Goal: Task Accomplishment & Management: Complete application form

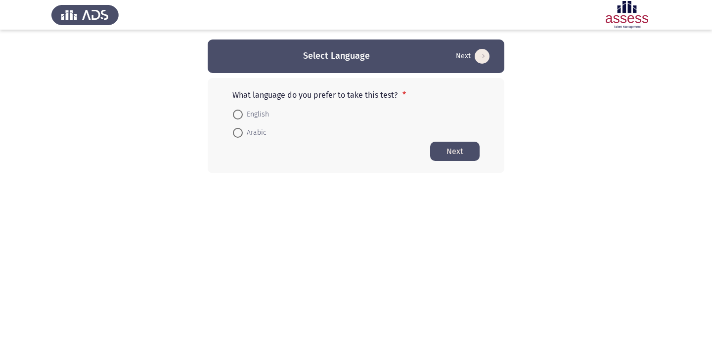
click at [615, 123] on app-language-container "Select Language Next What language do you prefer to take this test? * English A…" at bounding box center [356, 107] width 712 height 134
click at [261, 132] on span "Arabic" at bounding box center [255, 133] width 24 height 12
click at [243, 132] on input "Arabic" at bounding box center [238, 133] width 10 height 10
radio input "true"
click at [433, 152] on button "Next" at bounding box center [454, 150] width 49 height 19
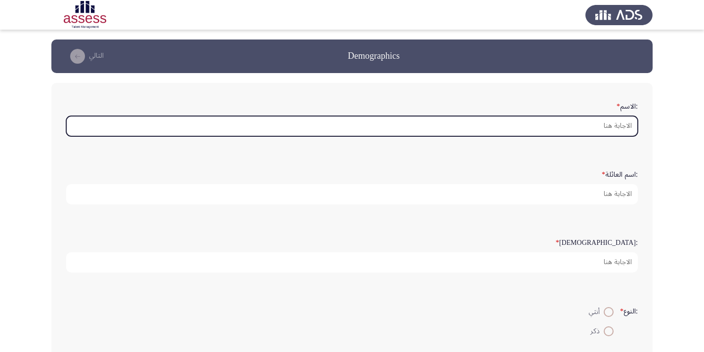
click at [601, 124] on input ":الاسم *" at bounding box center [352, 126] width 572 height 20
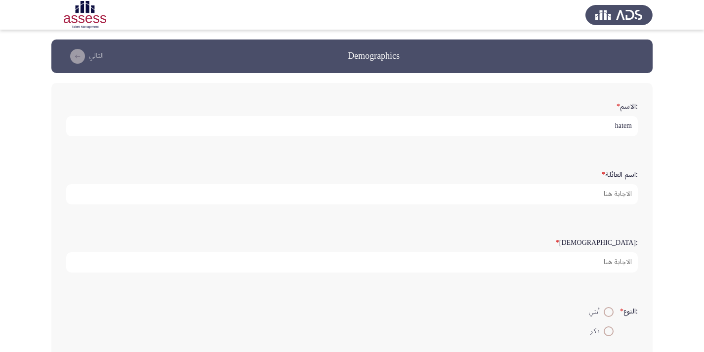
type input "hatem"
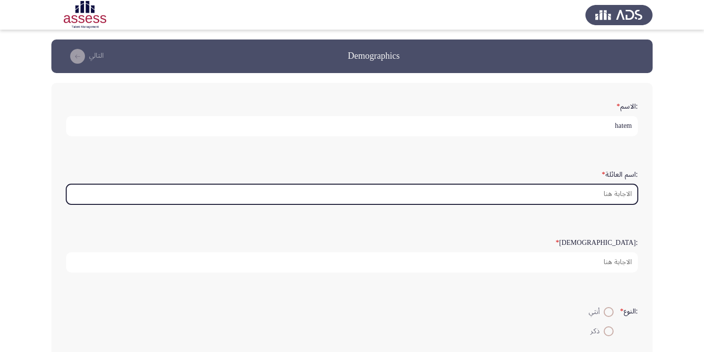
click at [607, 190] on input ":اسم العائلة *" at bounding box center [352, 194] width 572 height 20
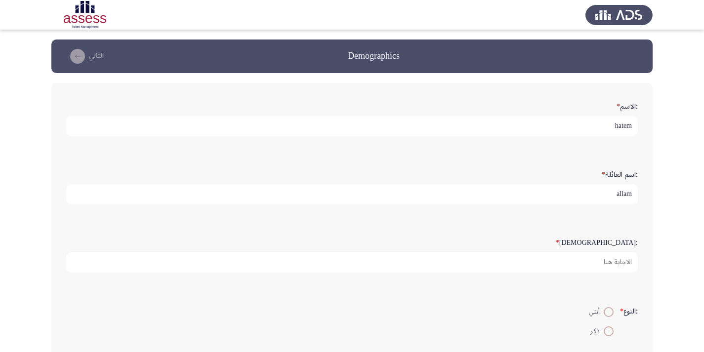
type input "allam"
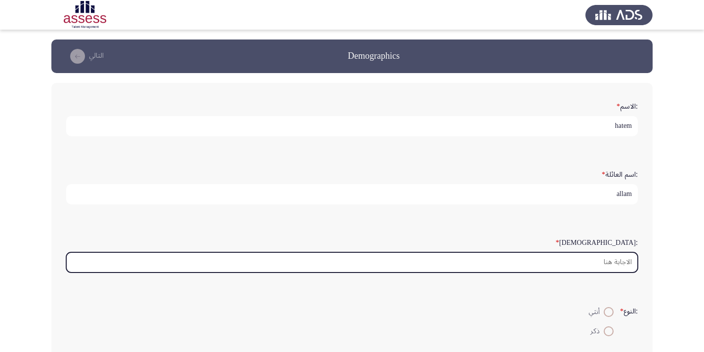
click at [608, 265] on input ":السن *" at bounding box center [352, 263] width 572 height 20
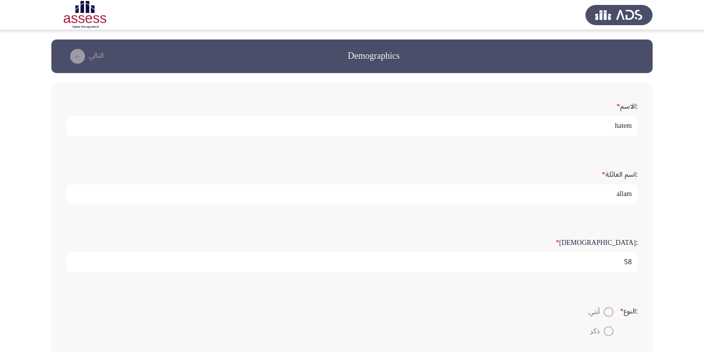
type input "58"
click at [607, 333] on span at bounding box center [609, 332] width 10 height 10
click at [607, 333] on input "ذكر" at bounding box center [609, 332] width 10 height 10
radio input "true"
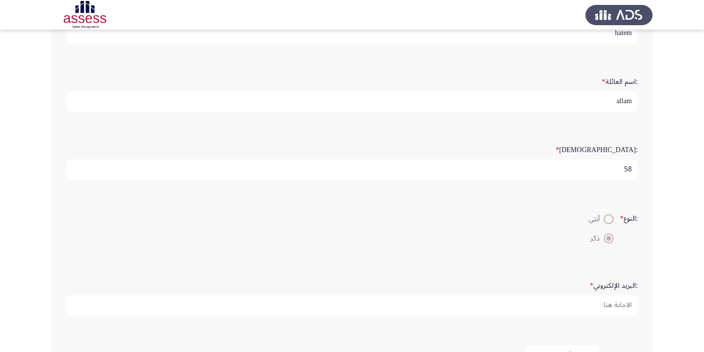
scroll to position [99, 0]
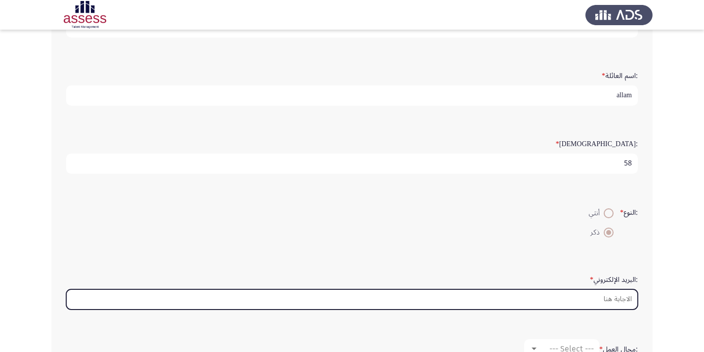
click at [631, 304] on input ":البريد الإلكتروني *" at bounding box center [352, 300] width 572 height 20
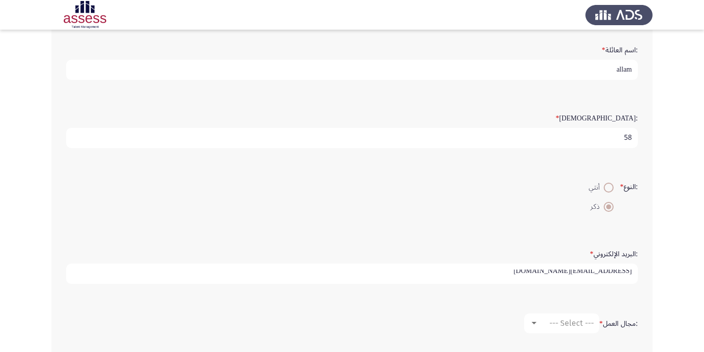
scroll to position [148, 0]
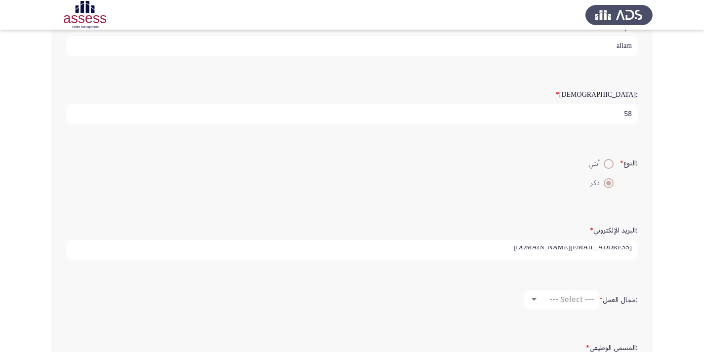
type input "[EMAIL_ADDRESS][DOMAIN_NAME]"
click at [573, 301] on span "--- Select ---" at bounding box center [572, 299] width 44 height 9
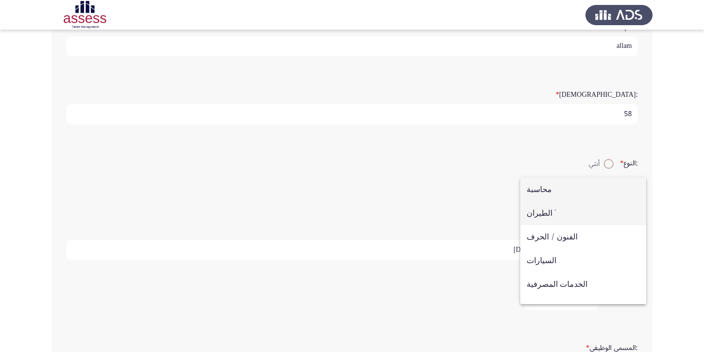
click at [544, 212] on span "الطيران `" at bounding box center [583, 214] width 113 height 24
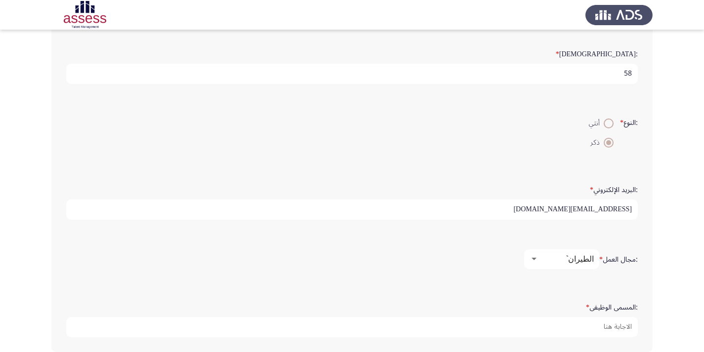
scroll to position [238, 0]
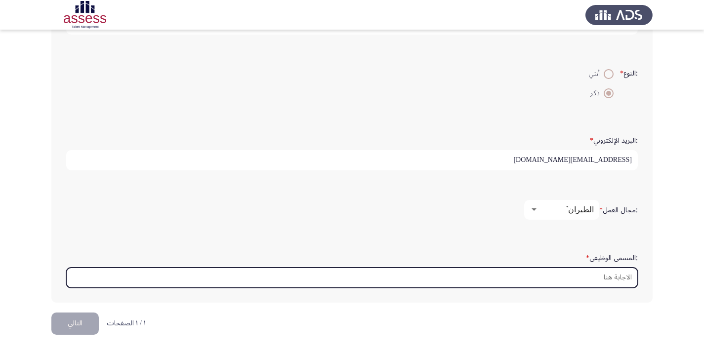
click at [597, 276] on input ":المسمى الوظيفى *" at bounding box center [352, 278] width 572 height 20
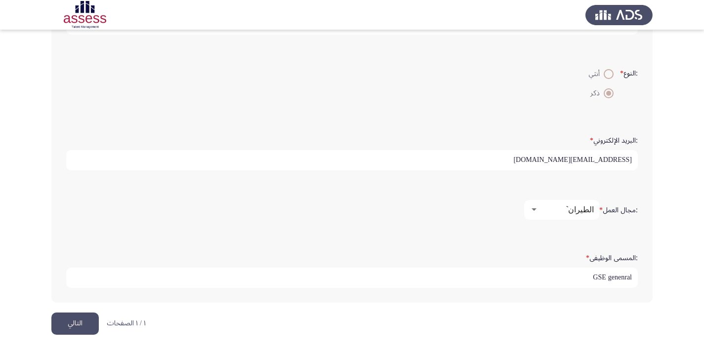
click at [609, 278] on input "GSE genenral" at bounding box center [352, 278] width 572 height 20
click at [554, 277] on input "GSE Assest. genenral manager for maintenance" at bounding box center [352, 278] width 572 height 20
click at [529, 277] on input "GSE Assest. general manager for maintenance" at bounding box center [352, 278] width 572 height 20
type input "GSE Assist. general manager for maintenance"
click at [73, 325] on button "التالي" at bounding box center [74, 324] width 47 height 22
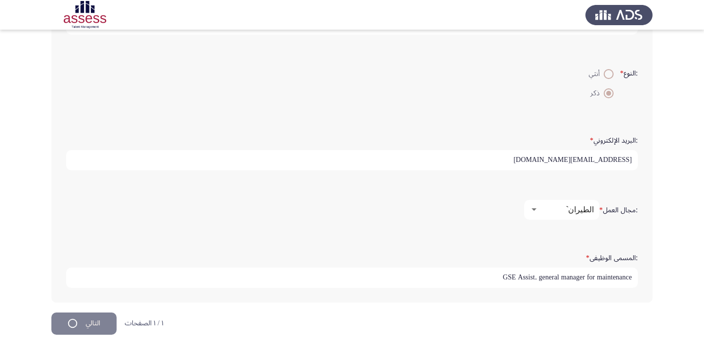
scroll to position [0, 0]
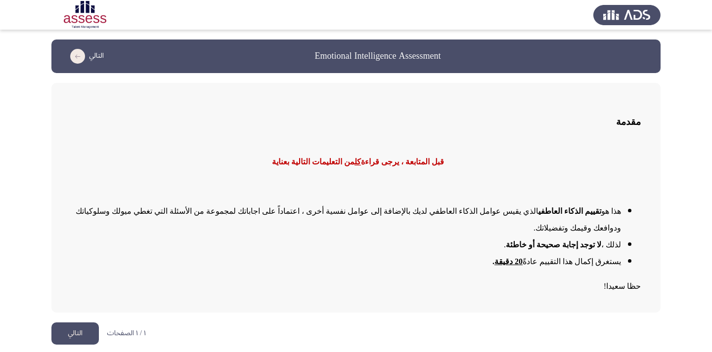
click at [68, 323] on button "التالي" at bounding box center [74, 334] width 47 height 22
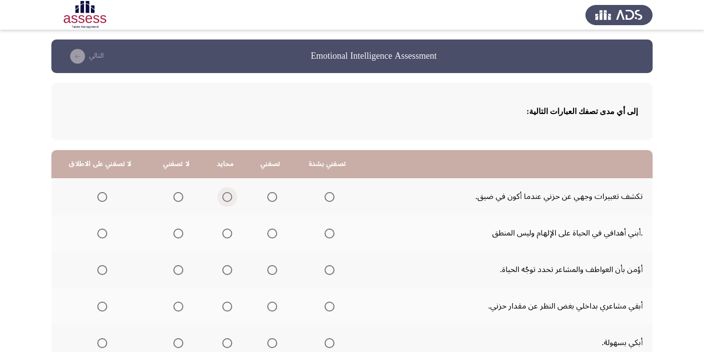
click at [225, 199] on span "Select an option" at bounding box center [227, 197] width 10 height 10
click at [225, 199] on input "Select an option" at bounding box center [227, 197] width 10 height 10
click at [98, 236] on span "Select an option" at bounding box center [102, 234] width 10 height 10
click at [98, 236] on input "Select an option" at bounding box center [102, 234] width 10 height 10
click at [267, 272] on span "Select an option" at bounding box center [272, 270] width 10 height 10
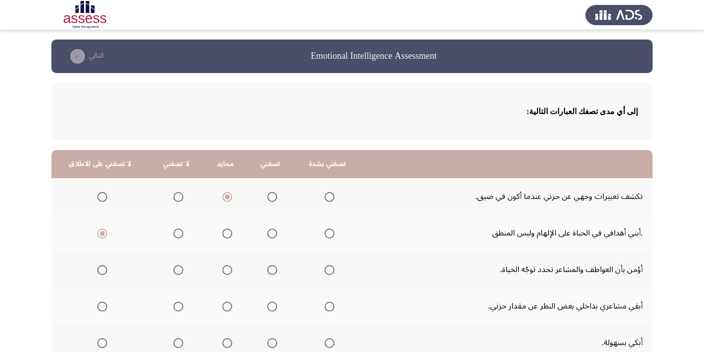
click at [267, 272] on input "Select an option" at bounding box center [272, 270] width 10 height 10
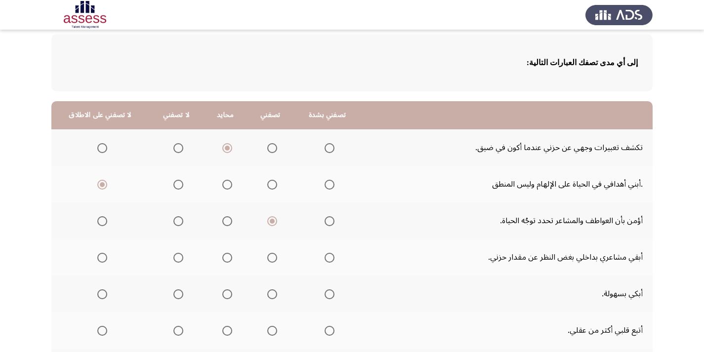
scroll to position [49, 0]
click at [176, 260] on span "Select an option" at bounding box center [178, 258] width 10 height 10
click at [176, 260] on input "Select an option" at bounding box center [178, 258] width 10 height 10
click at [173, 297] on span "Select an option" at bounding box center [178, 294] width 10 height 10
click at [173, 297] on input "Select an option" at bounding box center [178, 294] width 10 height 10
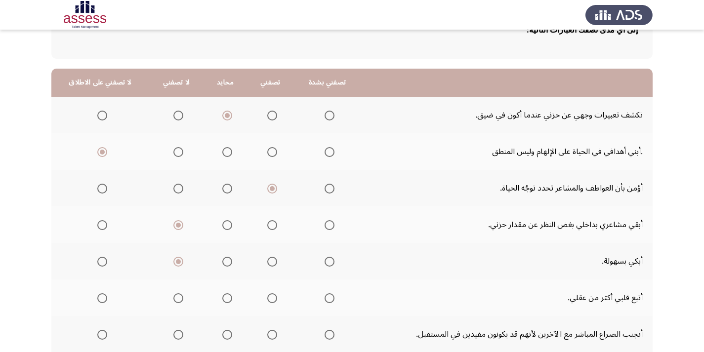
scroll to position [99, 0]
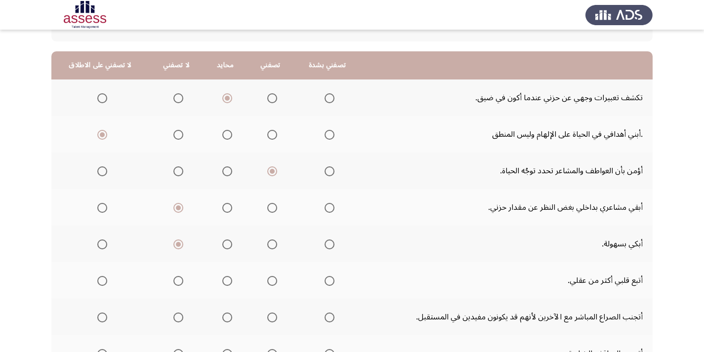
click at [173, 281] on span "Select an option" at bounding box center [178, 281] width 10 height 10
click at [173, 281] on input "Select an option" at bounding box center [178, 281] width 10 height 10
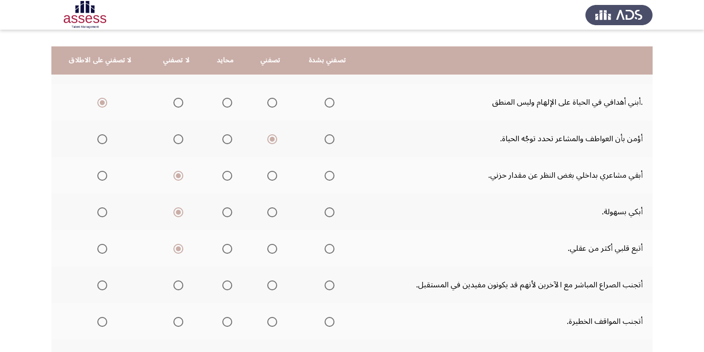
scroll to position [148, 0]
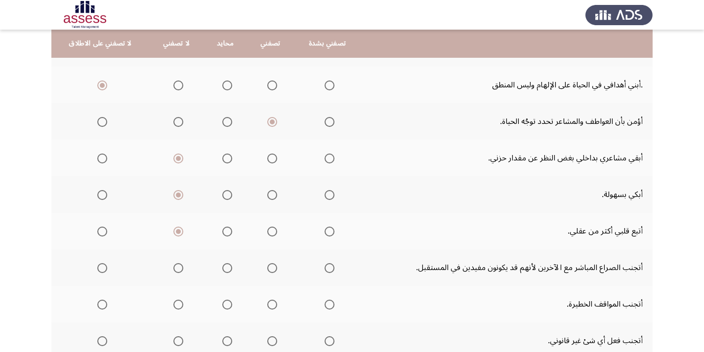
click at [327, 273] on span "Select an option" at bounding box center [330, 268] width 10 height 10
click at [327, 273] on input "Select an option" at bounding box center [330, 268] width 10 height 10
click at [267, 306] on span "Select an option" at bounding box center [272, 305] width 10 height 10
click at [267, 306] on input "Select an option" at bounding box center [272, 305] width 10 height 10
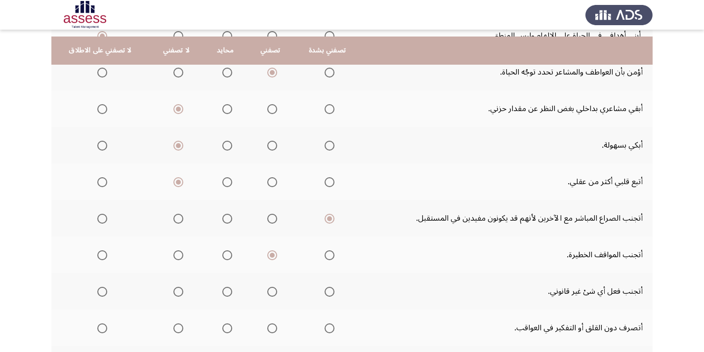
scroll to position [247, 0]
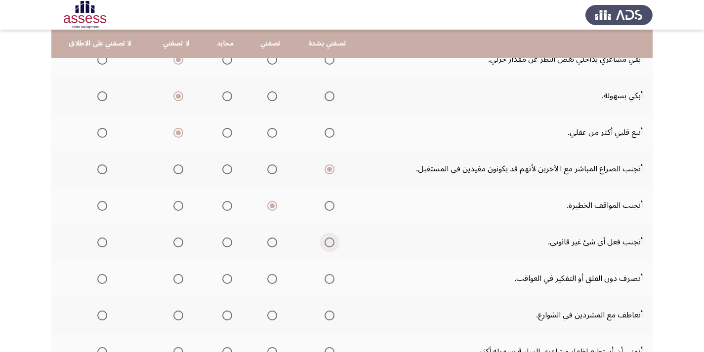
click at [329, 243] on span "Select an option" at bounding box center [330, 243] width 10 height 10
click at [329, 243] on input "Select an option" at bounding box center [330, 243] width 10 height 10
click at [276, 278] on th at bounding box center [270, 278] width 47 height 37
click at [268, 282] on span "Select an option" at bounding box center [272, 279] width 10 height 10
click at [268, 282] on input "Select an option" at bounding box center [272, 279] width 10 height 10
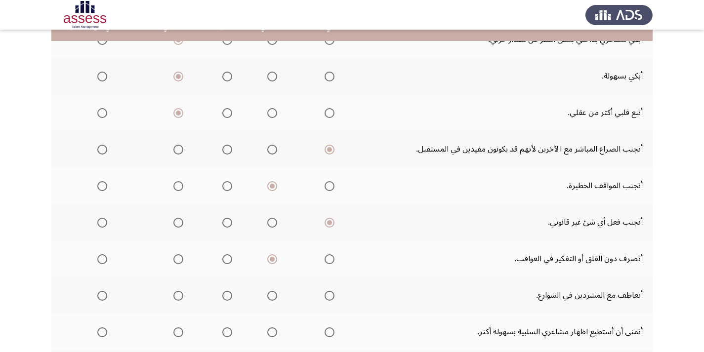
scroll to position [297, 0]
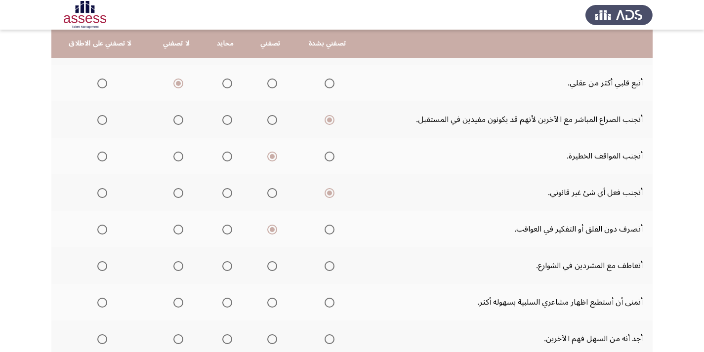
click at [272, 269] on span "Select an option" at bounding box center [272, 266] width 10 height 10
click at [272, 269] on input "Select an option" at bounding box center [272, 266] width 10 height 10
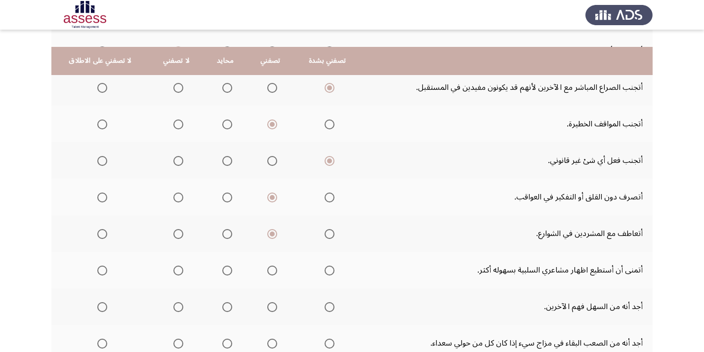
scroll to position [346, 0]
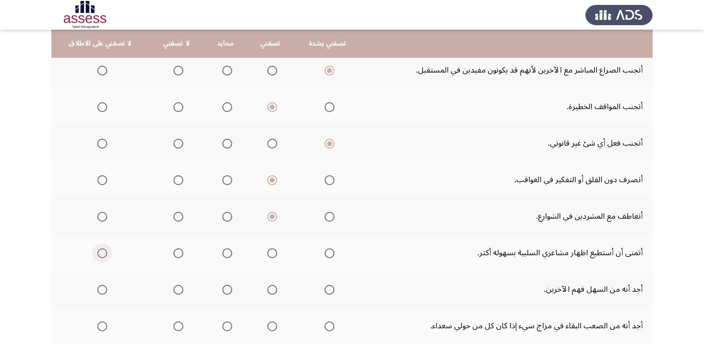
click at [98, 252] on span "Select an option" at bounding box center [102, 254] width 10 height 10
click at [98, 252] on input "Select an option" at bounding box center [102, 254] width 10 height 10
click at [325, 289] on span "Select an option" at bounding box center [330, 290] width 10 height 10
click at [325, 289] on input "Select an option" at bounding box center [330, 290] width 10 height 10
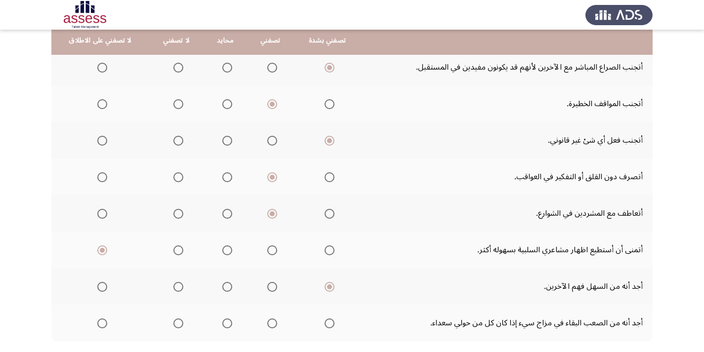
scroll to position [395, 0]
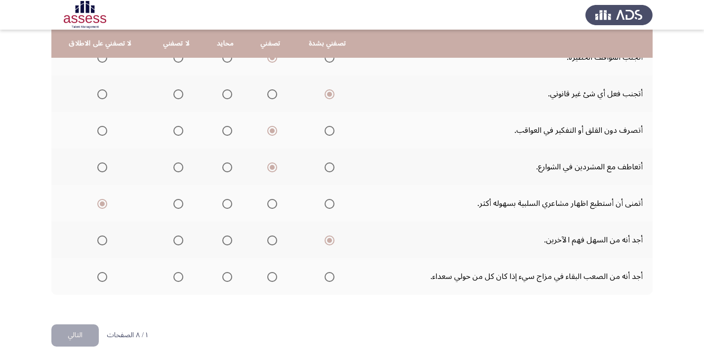
click at [325, 282] on mat-radio-group "Select an option" at bounding box center [328, 276] width 14 height 17
click at [325, 280] on span "Select an option" at bounding box center [330, 277] width 10 height 10
click at [325, 280] on input "Select an option" at bounding box center [330, 277] width 10 height 10
click at [72, 337] on button "التالي" at bounding box center [74, 336] width 47 height 22
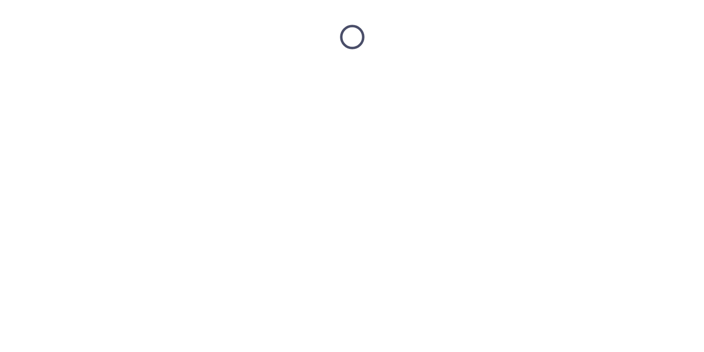
scroll to position [0, 0]
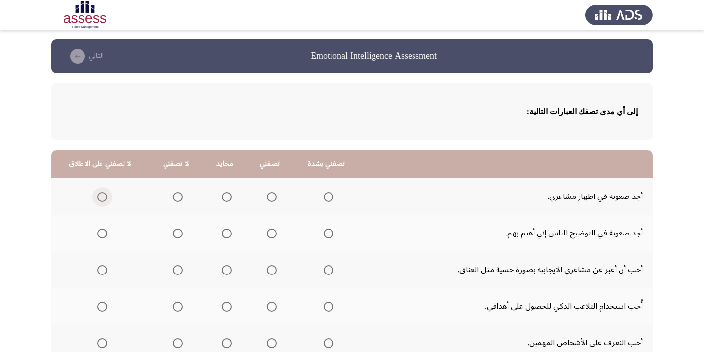
click at [102, 197] on span "Select an option" at bounding box center [102, 197] width 0 height 0
click at [100, 197] on input "Select an option" at bounding box center [102, 197] width 10 height 10
click at [99, 232] on span "Select an option" at bounding box center [102, 234] width 10 height 10
click at [99, 232] on input "Select an option" at bounding box center [102, 234] width 10 height 10
click at [326, 270] on span "Select an option" at bounding box center [329, 270] width 10 height 10
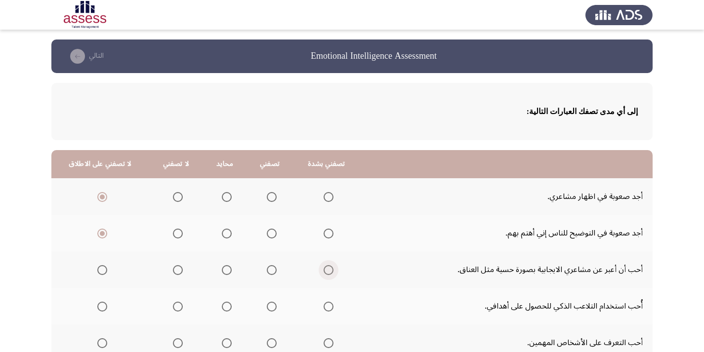
click at [326, 270] on input "Select an option" at bounding box center [329, 270] width 10 height 10
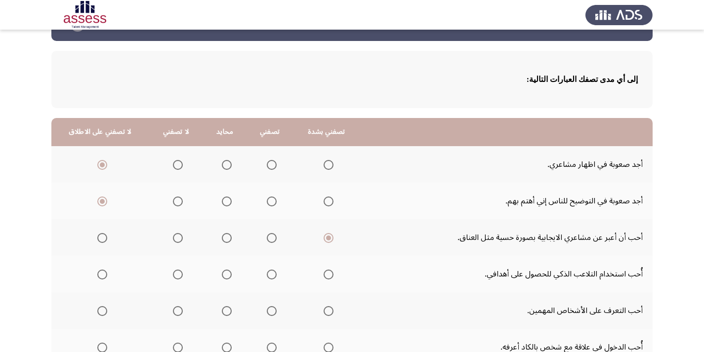
scroll to position [49, 0]
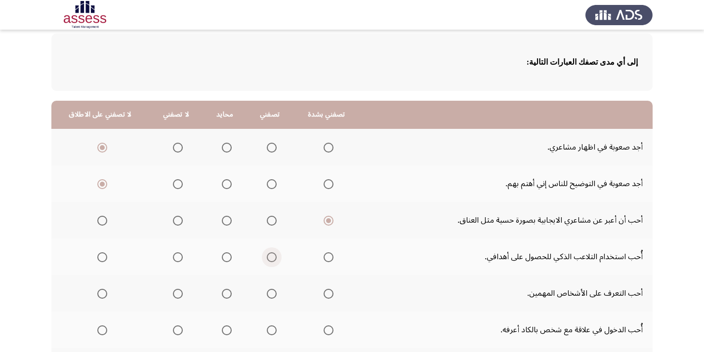
click at [267, 258] on span "Select an option" at bounding box center [272, 258] width 10 height 10
click at [267, 258] on input "Select an option" at bounding box center [272, 258] width 10 height 10
click at [270, 294] on span "Select an option" at bounding box center [272, 294] width 10 height 10
click at [270, 294] on input "Select an option" at bounding box center [272, 294] width 10 height 10
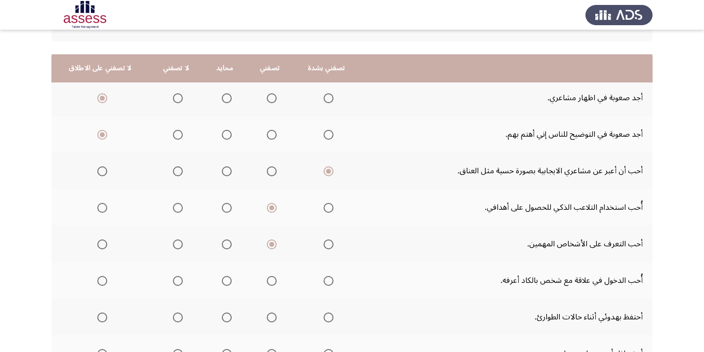
scroll to position [148, 0]
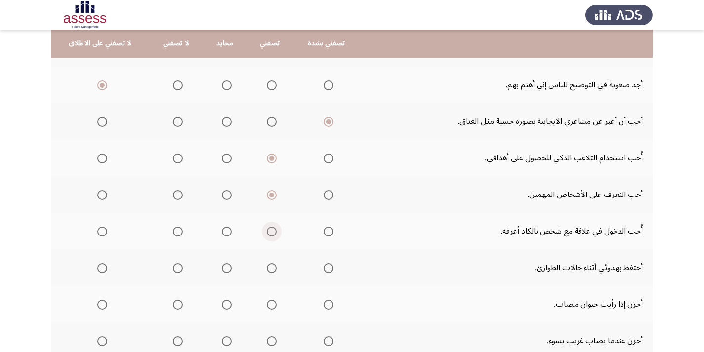
click at [270, 232] on span "Select an option" at bounding box center [272, 232] width 10 height 10
click at [270, 232] on input "Select an option" at bounding box center [272, 232] width 10 height 10
click at [325, 272] on span "Select an option" at bounding box center [329, 268] width 10 height 10
click at [325, 272] on input "Select an option" at bounding box center [329, 268] width 10 height 10
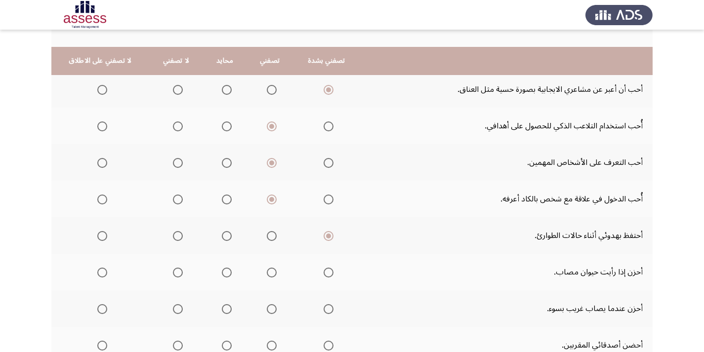
scroll to position [198, 0]
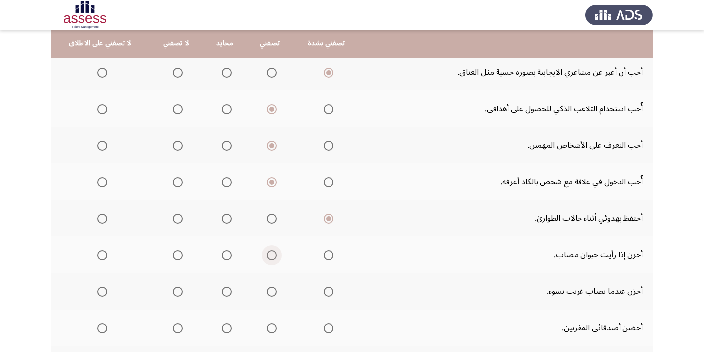
click at [267, 256] on span "Select an option" at bounding box center [272, 256] width 10 height 10
click at [267, 256] on input "Select an option" at bounding box center [272, 256] width 10 height 10
click at [325, 295] on span "Select an option" at bounding box center [329, 292] width 10 height 10
click at [325, 295] on input "Select an option" at bounding box center [329, 292] width 10 height 10
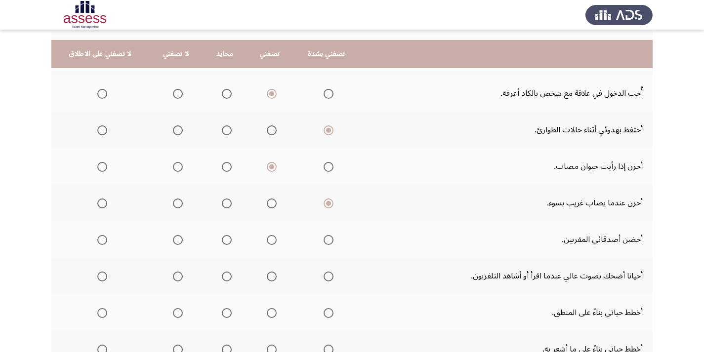
scroll to position [297, 0]
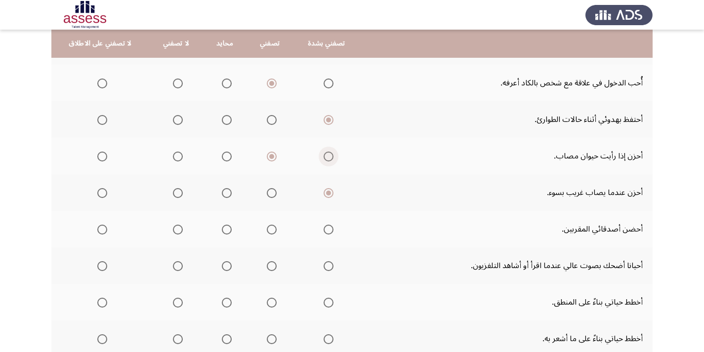
click at [324, 160] on span "Select an option" at bounding box center [329, 157] width 10 height 10
click at [324, 160] on input "Select an option" at bounding box center [329, 157] width 10 height 10
click at [322, 232] on label "Select an option" at bounding box center [327, 230] width 14 height 10
click at [324, 232] on input "Select an option" at bounding box center [329, 230] width 10 height 10
click at [271, 266] on span "Select an option" at bounding box center [272, 266] width 10 height 10
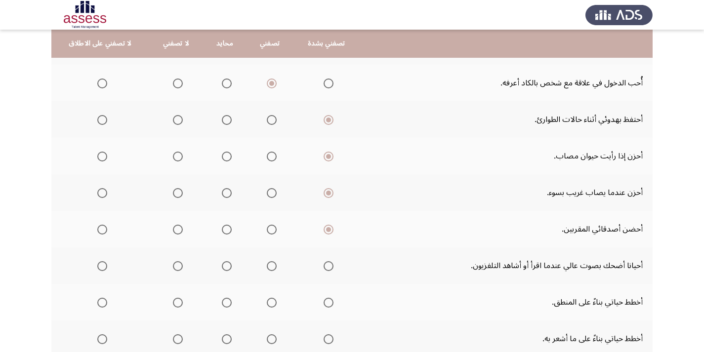
click at [271, 266] on input "Select an option" at bounding box center [272, 266] width 10 height 10
click at [324, 307] on span "Select an option" at bounding box center [329, 303] width 10 height 10
click at [324, 307] on input "Select an option" at bounding box center [329, 303] width 10 height 10
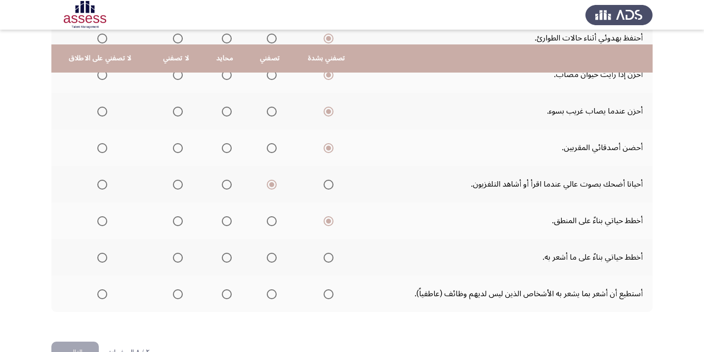
scroll to position [395, 0]
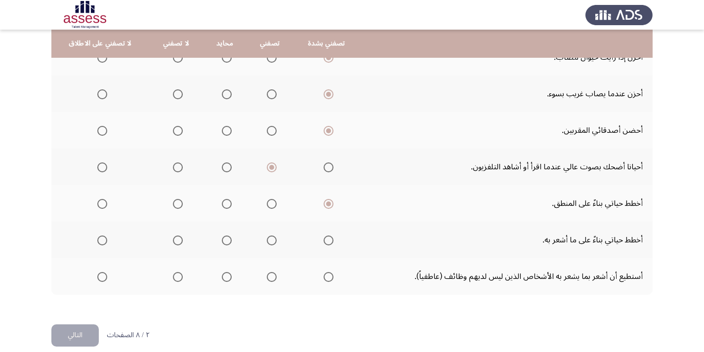
click at [267, 204] on span "Select an option" at bounding box center [272, 204] width 10 height 10
click at [267, 204] on input "Select an option" at bounding box center [272, 204] width 10 height 10
click at [329, 241] on span "Select an option" at bounding box center [329, 241] width 0 height 0
click at [325, 241] on input "Select an option" at bounding box center [329, 241] width 10 height 10
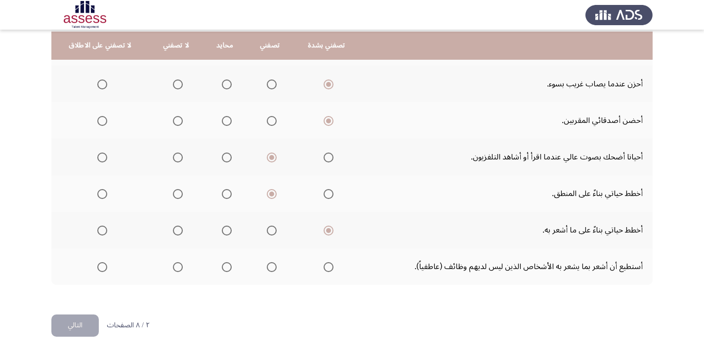
scroll to position [407, 0]
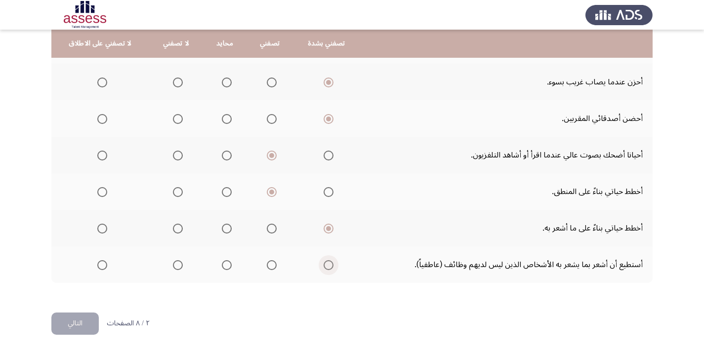
click at [324, 261] on span "Select an option" at bounding box center [329, 265] width 10 height 10
click at [324, 261] on input "Select an option" at bounding box center [329, 265] width 10 height 10
click at [79, 321] on button "التالي" at bounding box center [74, 324] width 47 height 22
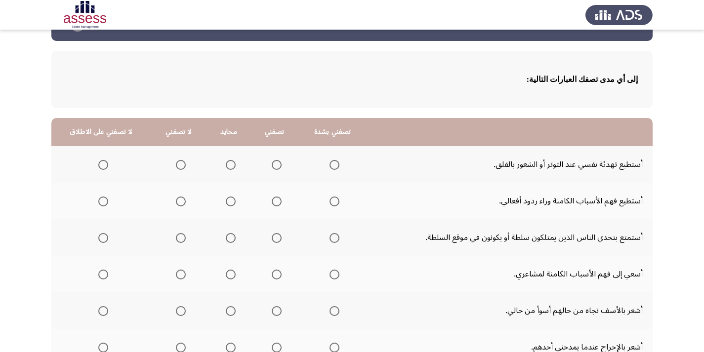
scroll to position [49, 0]
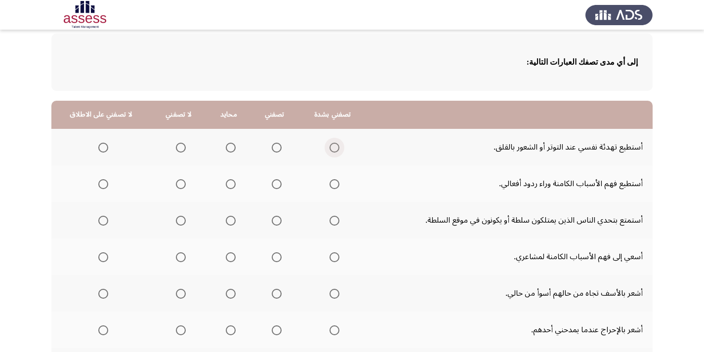
click at [330, 146] on span "Select an option" at bounding box center [335, 148] width 10 height 10
click at [330, 146] on input "Select an option" at bounding box center [335, 148] width 10 height 10
click at [334, 185] on span "Select an option" at bounding box center [335, 184] width 10 height 10
click at [334, 185] on input "Select an option" at bounding box center [335, 184] width 10 height 10
click at [104, 222] on span "Select an option" at bounding box center [103, 221] width 10 height 10
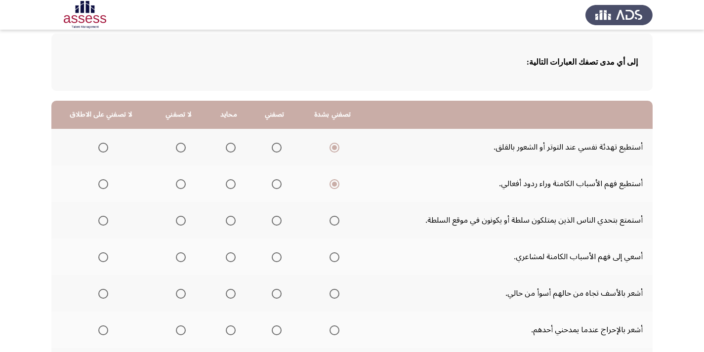
click at [104, 222] on input "Select an option" at bounding box center [103, 221] width 10 height 10
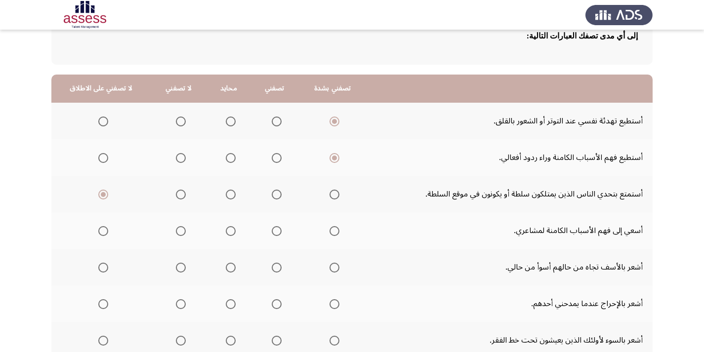
scroll to position [99, 0]
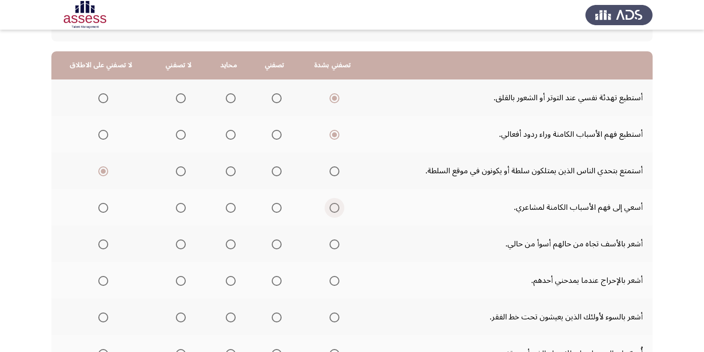
click at [330, 209] on span "Select an option" at bounding box center [335, 208] width 10 height 10
click at [330, 209] on input "Select an option" at bounding box center [335, 208] width 10 height 10
click at [272, 244] on span "Select an option" at bounding box center [277, 245] width 10 height 10
click at [272, 244] on input "Select an option" at bounding box center [277, 245] width 10 height 10
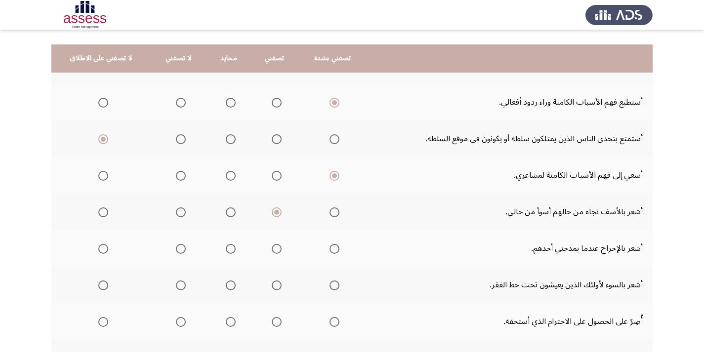
scroll to position [148, 0]
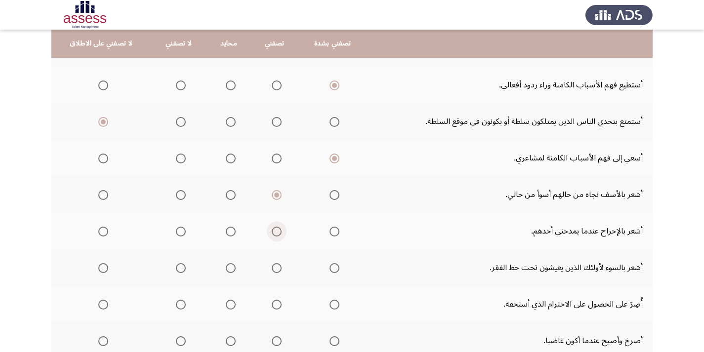
click at [272, 231] on span "Select an option" at bounding box center [277, 232] width 10 height 10
click at [272, 231] on input "Select an option" at bounding box center [277, 232] width 10 height 10
click at [272, 271] on span "Select an option" at bounding box center [277, 268] width 10 height 10
click at [272, 271] on input "Select an option" at bounding box center [277, 268] width 10 height 10
click at [330, 266] on span "Select an option" at bounding box center [335, 268] width 10 height 10
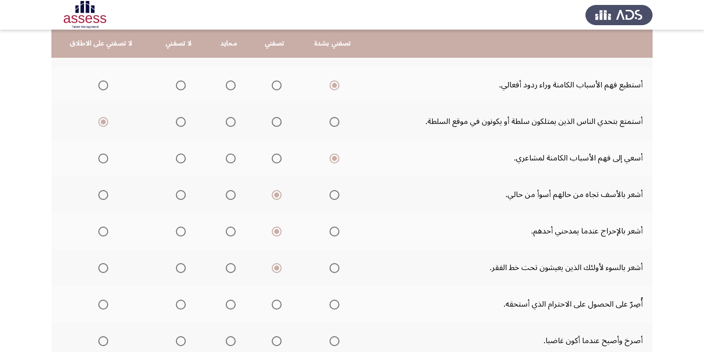
click at [330, 266] on input "Select an option" at bounding box center [335, 268] width 10 height 10
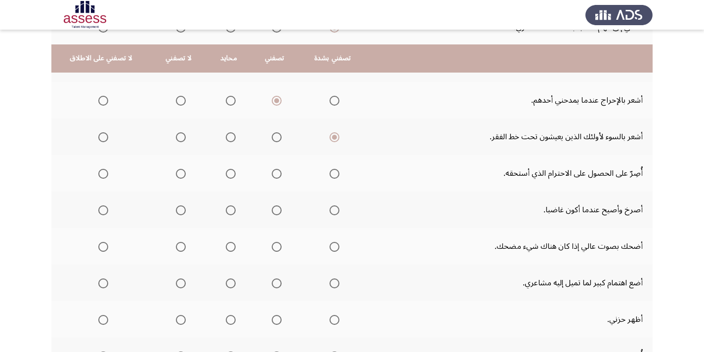
scroll to position [297, 0]
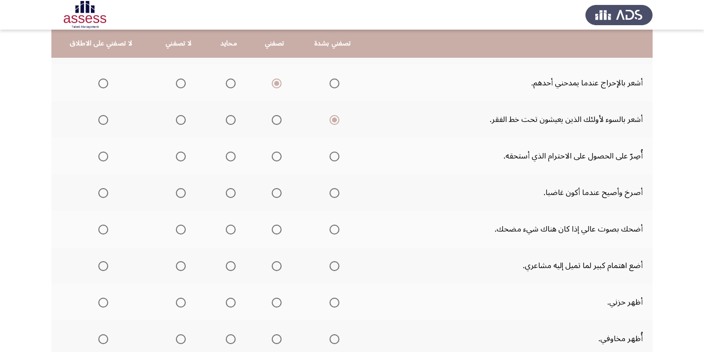
click at [275, 152] on span "Select an option" at bounding box center [277, 157] width 10 height 10
click at [275, 152] on input "Select an option" at bounding box center [277, 157] width 10 height 10
click at [98, 193] on span "Select an option" at bounding box center [103, 193] width 10 height 10
click at [98, 193] on input "Select an option" at bounding box center [103, 193] width 10 height 10
click at [272, 231] on span "Select an option" at bounding box center [277, 230] width 10 height 10
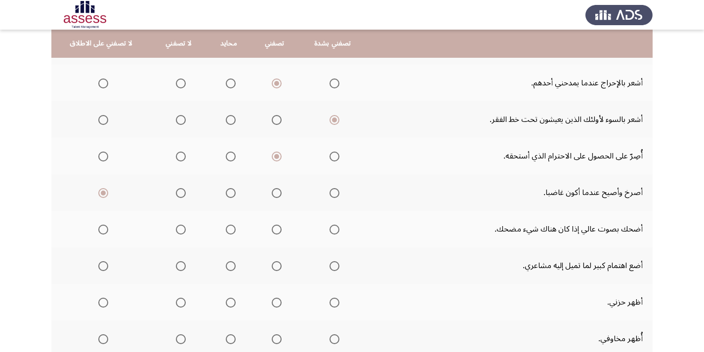
click at [272, 231] on input "Select an option" at bounding box center [277, 230] width 10 height 10
click at [226, 230] on span "Select an option" at bounding box center [231, 230] width 10 height 10
click at [226, 230] on input "Select an option" at bounding box center [231, 230] width 10 height 10
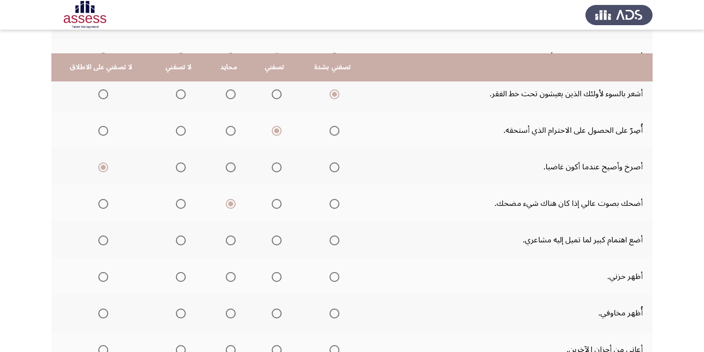
scroll to position [346, 0]
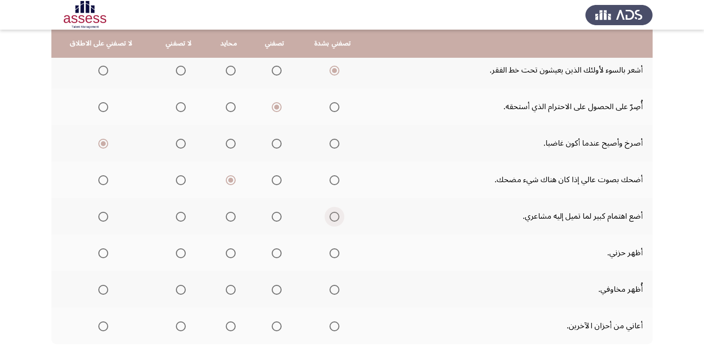
click at [331, 217] on span "Select an option" at bounding box center [335, 217] width 10 height 10
click at [331, 217] on input "Select an option" at bounding box center [335, 217] width 10 height 10
click at [275, 254] on span "Select an option" at bounding box center [277, 254] width 10 height 10
click at [275, 254] on input "Select an option" at bounding box center [277, 254] width 10 height 10
click at [272, 291] on span "Select an option" at bounding box center [277, 290] width 10 height 10
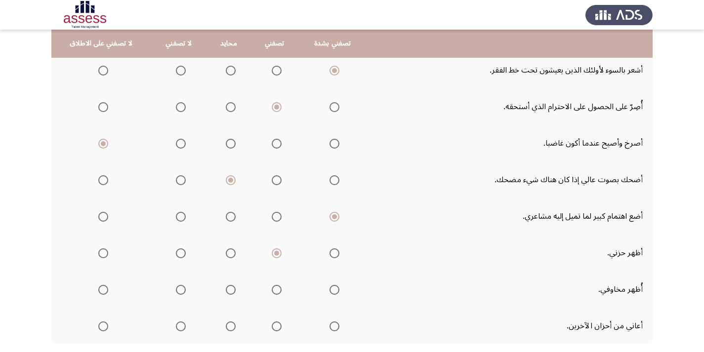
click at [272, 291] on input "Select an option" at bounding box center [277, 290] width 10 height 10
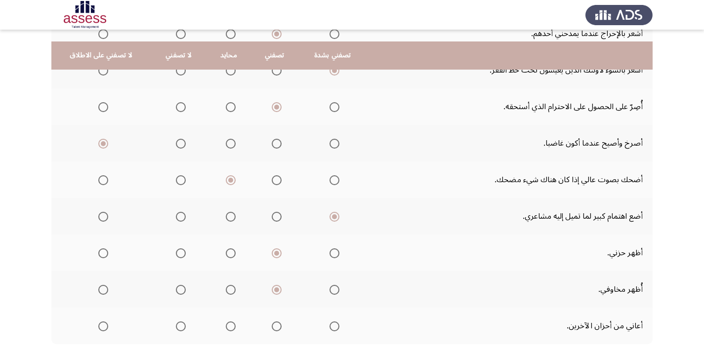
scroll to position [395, 0]
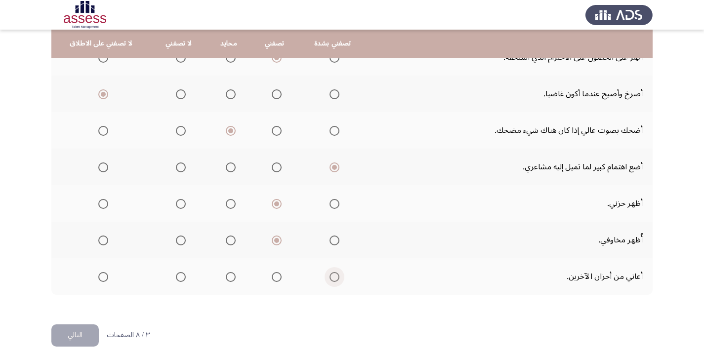
click at [332, 279] on span "Select an option" at bounding box center [335, 277] width 10 height 10
click at [332, 279] on input "Select an option" at bounding box center [335, 277] width 10 height 10
click at [332, 279] on span "Select an option" at bounding box center [334, 277] width 5 height 5
drag, startPoint x: 65, startPoint y: 335, endPoint x: 65, endPoint y: 374, distance: 39.0
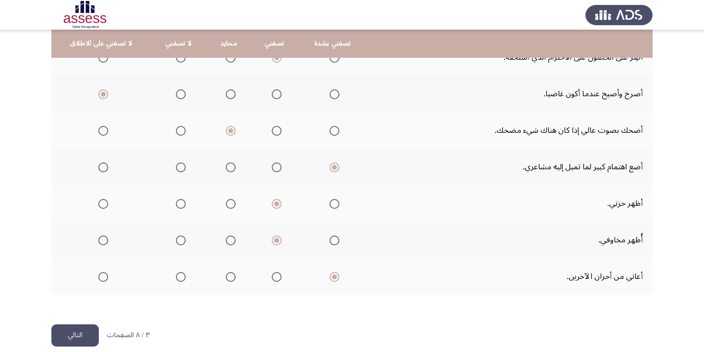
click at [83, 337] on button "التالي" at bounding box center [74, 336] width 47 height 22
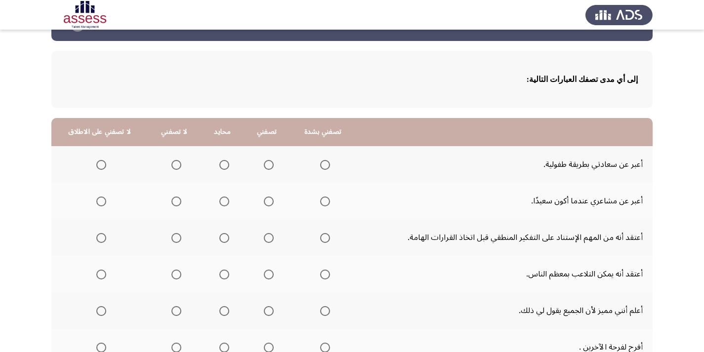
scroll to position [49, 0]
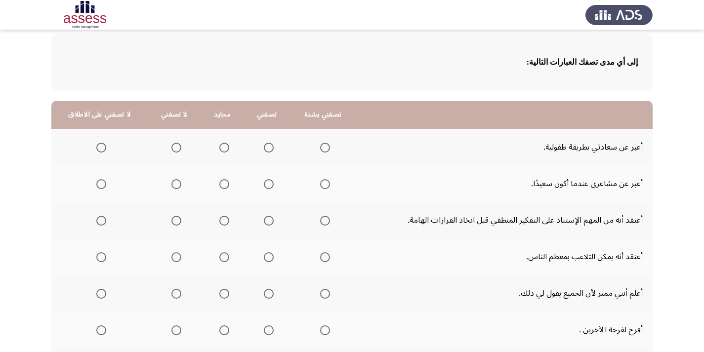
click at [223, 148] on span "Select an option" at bounding box center [224, 148] width 10 height 10
click at [223, 148] on input "Select an option" at bounding box center [224, 148] width 10 height 10
click at [321, 185] on span "Select an option" at bounding box center [325, 184] width 10 height 10
click at [321, 185] on input "Select an option" at bounding box center [325, 184] width 10 height 10
drag, startPoint x: 272, startPoint y: 214, endPoint x: 265, endPoint y: 219, distance: 8.2
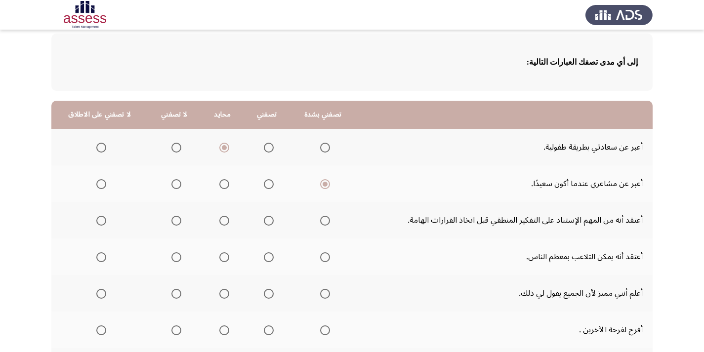
click at [266, 219] on th at bounding box center [267, 220] width 46 height 37
click at [264, 225] on span "Select an option" at bounding box center [269, 221] width 10 height 10
click at [264, 225] on input "Select an option" at bounding box center [269, 221] width 10 height 10
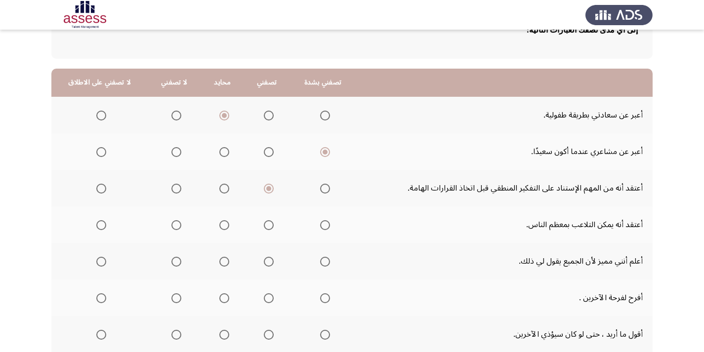
scroll to position [99, 0]
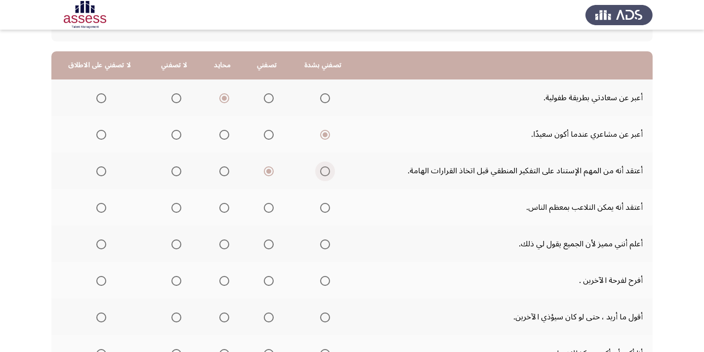
click at [323, 175] on span "Select an option" at bounding box center [325, 172] width 10 height 10
click at [323, 175] on input "Select an option" at bounding box center [325, 172] width 10 height 10
click at [173, 208] on span "Select an option" at bounding box center [176, 208] width 10 height 10
click at [173, 208] on input "Select an option" at bounding box center [176, 208] width 10 height 10
click at [101, 208] on span "Select an option" at bounding box center [101, 208] width 10 height 10
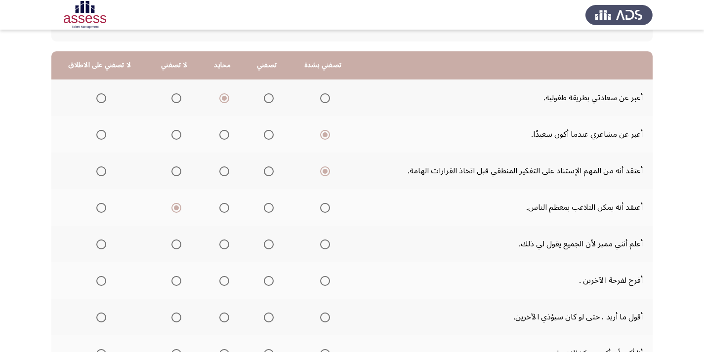
click at [101, 208] on input "Select an option" at bounding box center [101, 208] width 10 height 10
click at [268, 248] on span "Select an option" at bounding box center [269, 245] width 10 height 10
click at [268, 248] on input "Select an option" at bounding box center [269, 245] width 10 height 10
click at [321, 281] on span "Select an option" at bounding box center [325, 281] width 10 height 10
click at [321, 281] on input "Select an option" at bounding box center [325, 281] width 10 height 10
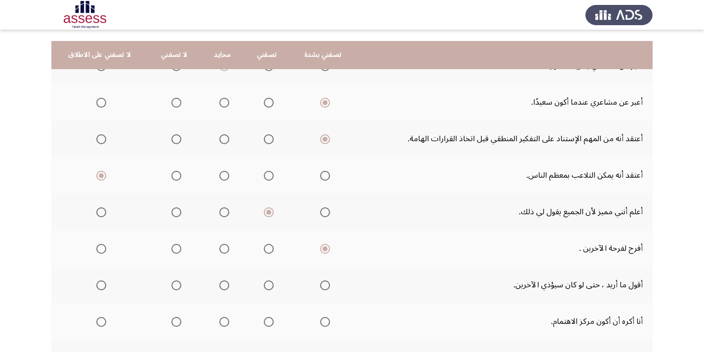
scroll to position [148, 0]
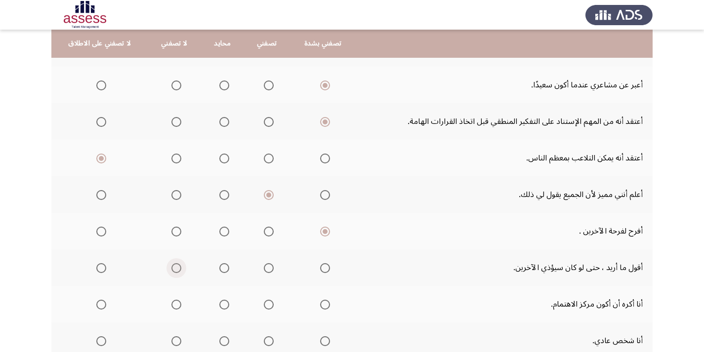
click at [172, 271] on span "Select an option" at bounding box center [176, 268] width 10 height 10
click at [172, 271] on input "Select an option" at bounding box center [176, 268] width 10 height 10
click at [101, 269] on span "Select an option" at bounding box center [101, 268] width 10 height 10
click at [101, 269] on input "Select an option" at bounding box center [101, 268] width 10 height 10
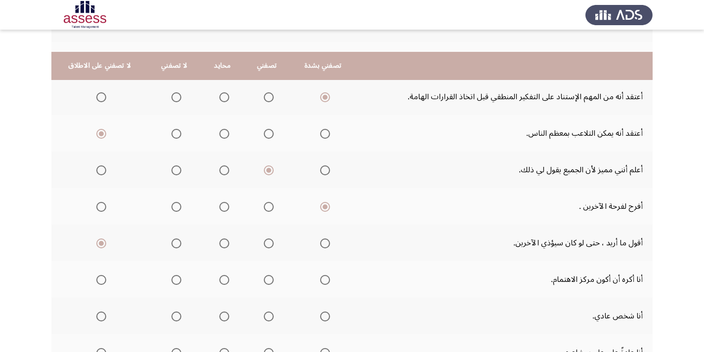
scroll to position [198, 0]
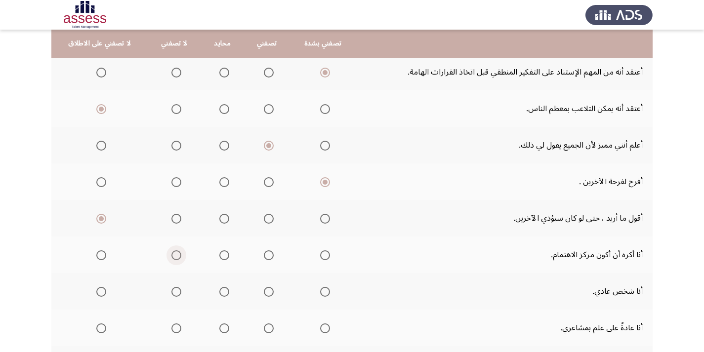
click at [173, 256] on span "Select an option" at bounding box center [176, 256] width 10 height 10
click at [173, 256] on input "Select an option" at bounding box center [176, 256] width 10 height 10
click at [173, 291] on span "Select an option" at bounding box center [176, 292] width 10 height 10
click at [173, 291] on input "Select an option" at bounding box center [176, 292] width 10 height 10
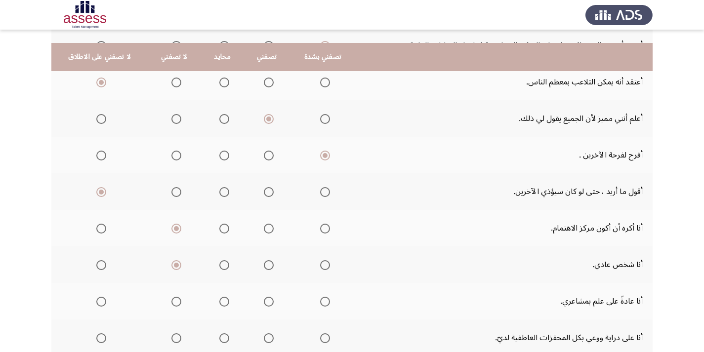
scroll to position [247, 0]
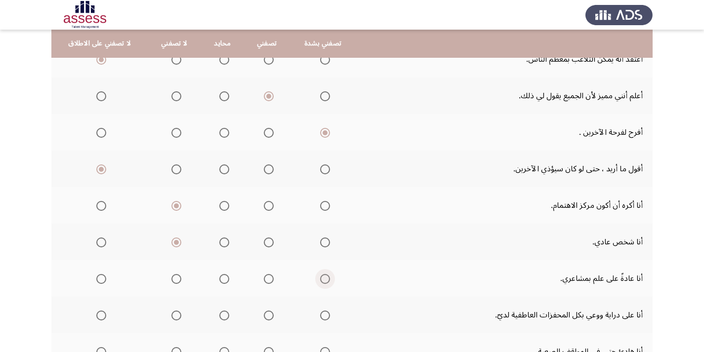
click at [320, 280] on span "Select an option" at bounding box center [325, 279] width 10 height 10
click at [320, 280] on input "Select an option" at bounding box center [325, 279] width 10 height 10
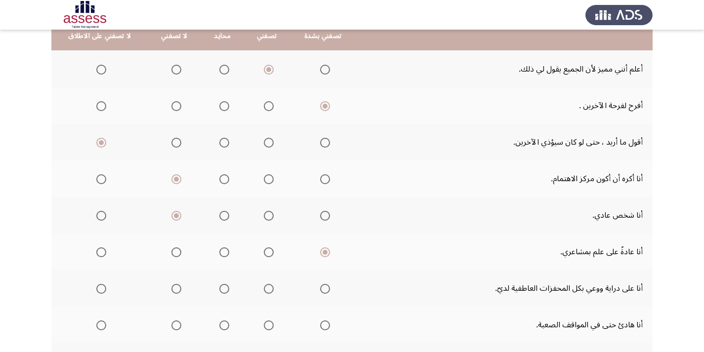
scroll to position [297, 0]
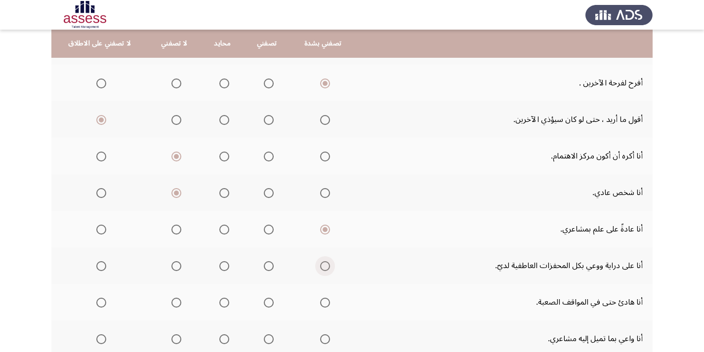
click at [326, 270] on span "Select an option" at bounding box center [325, 266] width 10 height 10
click at [326, 270] on input "Select an option" at bounding box center [325, 266] width 10 height 10
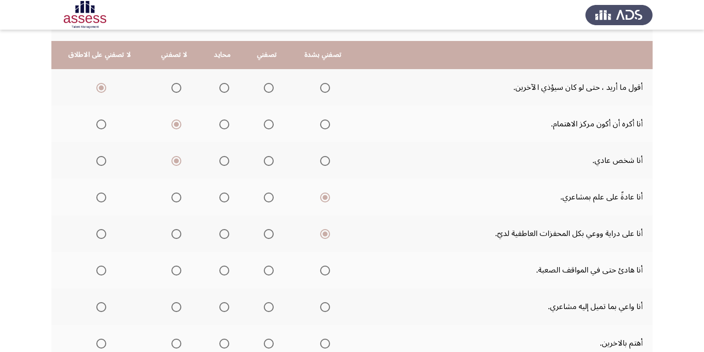
scroll to position [346, 0]
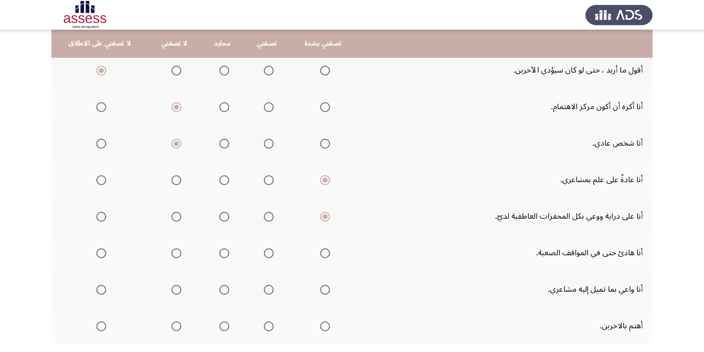
click at [327, 256] on span "Select an option" at bounding box center [325, 254] width 10 height 10
click at [327, 256] on input "Select an option" at bounding box center [325, 254] width 10 height 10
click at [320, 292] on span "Select an option" at bounding box center [325, 290] width 10 height 10
click at [320, 292] on input "Select an option" at bounding box center [325, 290] width 10 height 10
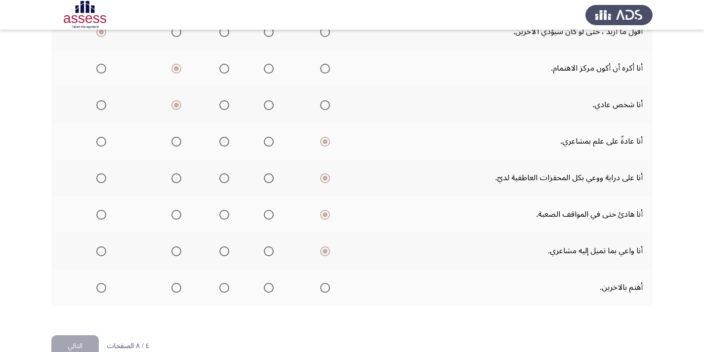
scroll to position [395, 0]
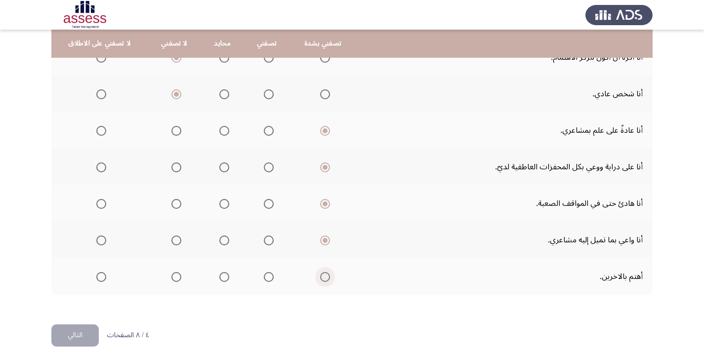
click at [321, 275] on span "Select an option" at bounding box center [325, 277] width 10 height 10
click at [321, 275] on input "Select an option" at bounding box center [325, 277] width 10 height 10
click at [268, 203] on span "Select an option" at bounding box center [269, 204] width 10 height 10
click at [268, 203] on input "Select an option" at bounding box center [269, 204] width 10 height 10
click at [70, 339] on button "التالي" at bounding box center [74, 336] width 47 height 22
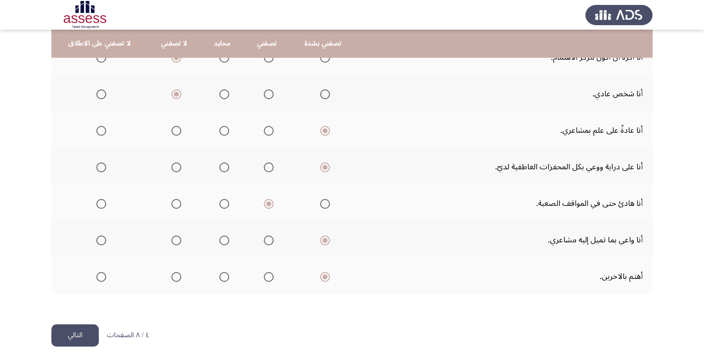
scroll to position [0, 0]
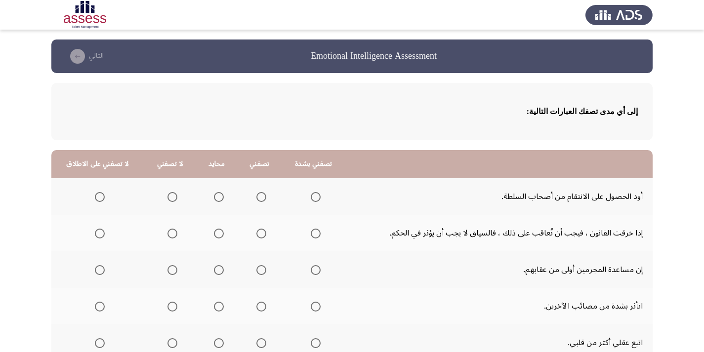
click at [97, 198] on span "Select an option" at bounding box center [100, 197] width 10 height 10
click at [97, 198] on input "Select an option" at bounding box center [100, 197] width 10 height 10
click at [168, 233] on span "Select an option" at bounding box center [173, 234] width 10 height 10
click at [168, 233] on input "Select an option" at bounding box center [173, 234] width 10 height 10
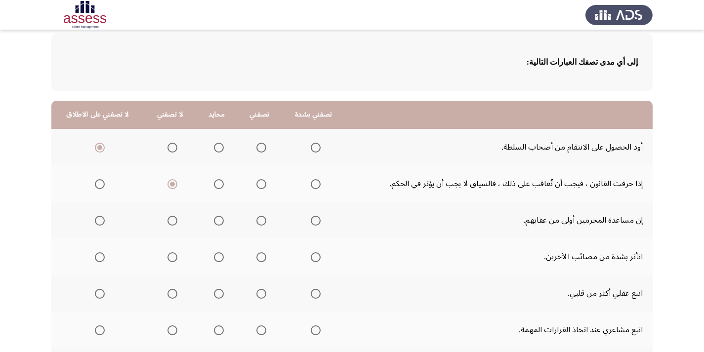
click at [259, 223] on span "Select an option" at bounding box center [261, 221] width 10 height 10
click at [259, 223] on input "Select an option" at bounding box center [261, 221] width 10 height 10
click at [311, 257] on span "Select an option" at bounding box center [316, 258] width 10 height 10
click at [311, 257] on input "Select an option" at bounding box center [316, 258] width 10 height 10
click at [258, 261] on span "Select an option" at bounding box center [261, 258] width 10 height 10
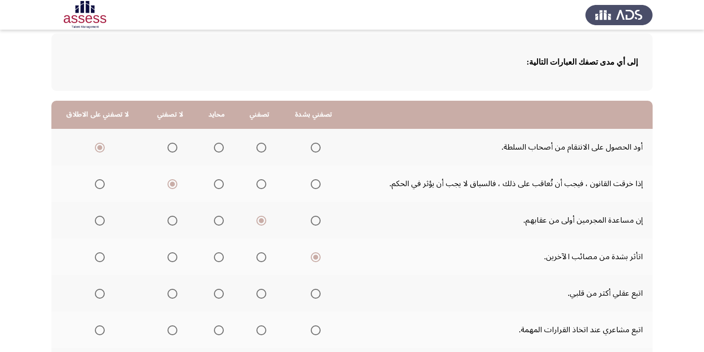
click at [258, 261] on input "Select an option" at bounding box center [261, 258] width 10 height 10
click at [256, 297] on span "Select an option" at bounding box center [261, 294] width 10 height 10
click at [256, 297] on input "Select an option" at bounding box center [261, 294] width 10 height 10
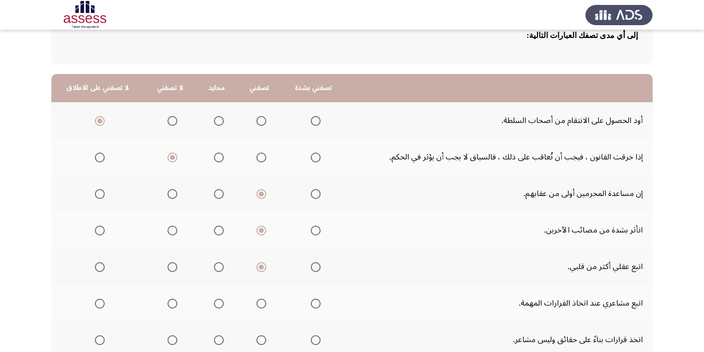
scroll to position [99, 0]
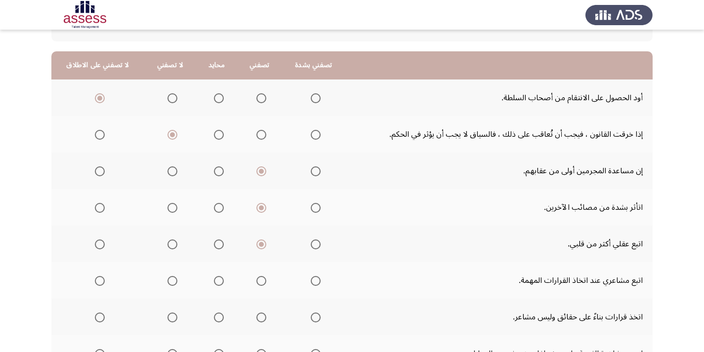
click at [210, 283] on label "Select an option" at bounding box center [217, 281] width 14 height 10
click at [214, 283] on input "Select an option" at bounding box center [219, 281] width 10 height 10
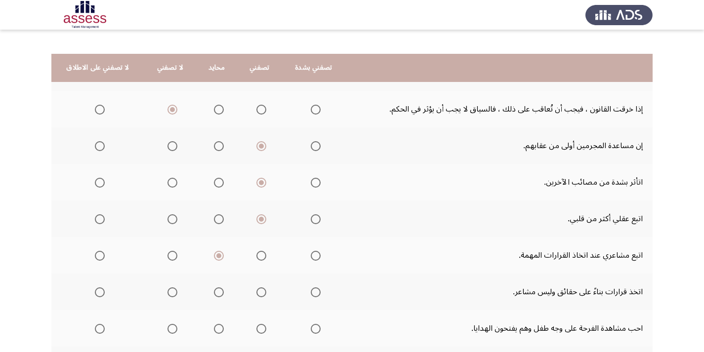
scroll to position [148, 0]
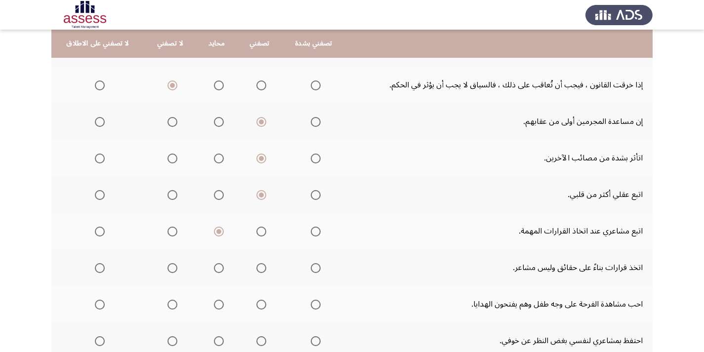
click at [261, 268] on span "Select an option" at bounding box center [261, 268] width 0 height 0
click at [257, 268] on input "Select an option" at bounding box center [261, 268] width 10 height 10
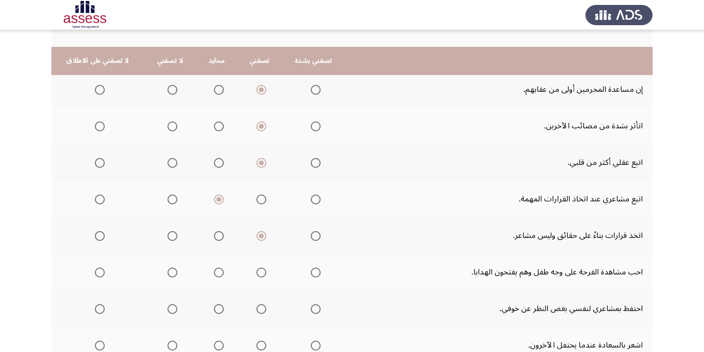
scroll to position [198, 0]
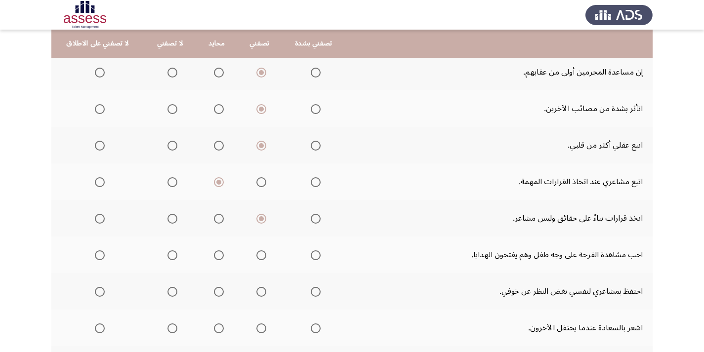
click at [315, 255] on span "Select an option" at bounding box center [316, 256] width 10 height 10
click at [315, 255] on input "Select an option" at bounding box center [316, 256] width 10 height 10
click at [260, 293] on span "Select an option" at bounding box center [261, 292] width 10 height 10
click at [260, 293] on input "Select an option" at bounding box center [261, 292] width 10 height 10
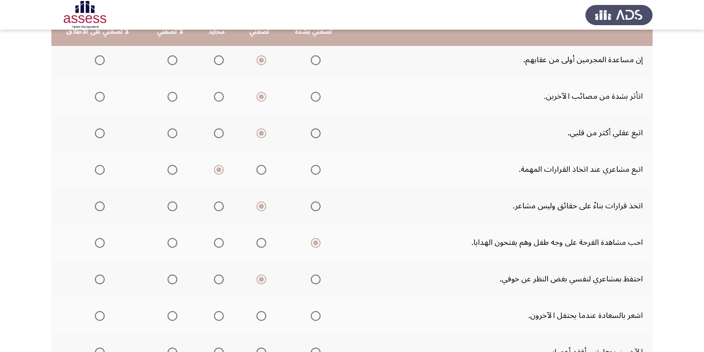
scroll to position [247, 0]
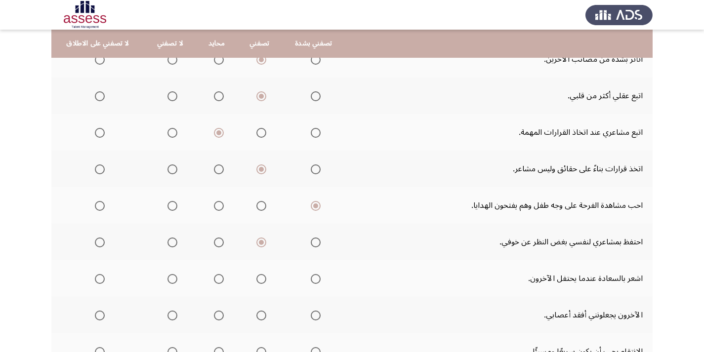
click at [311, 276] on span "Select an option" at bounding box center [316, 279] width 10 height 10
click at [311, 276] on input "Select an option" at bounding box center [316, 279] width 10 height 10
click at [95, 317] on span "Select an option" at bounding box center [100, 316] width 10 height 10
click at [95, 317] on input "Select an option" at bounding box center [100, 316] width 10 height 10
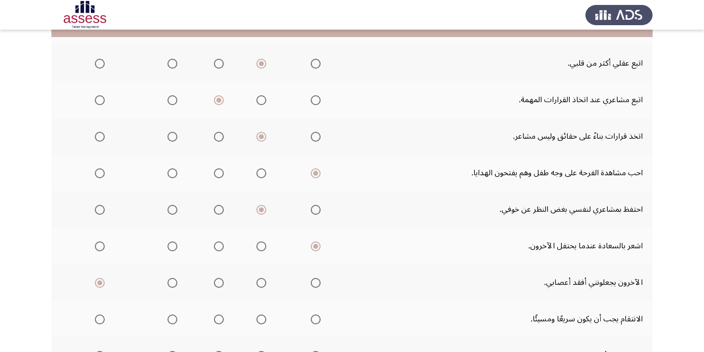
scroll to position [297, 0]
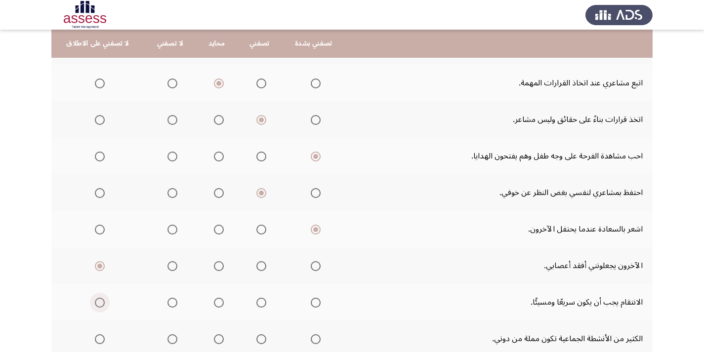
click at [98, 306] on span "Select an option" at bounding box center [100, 303] width 10 height 10
click at [98, 306] on input "Select an option" at bounding box center [100, 303] width 10 height 10
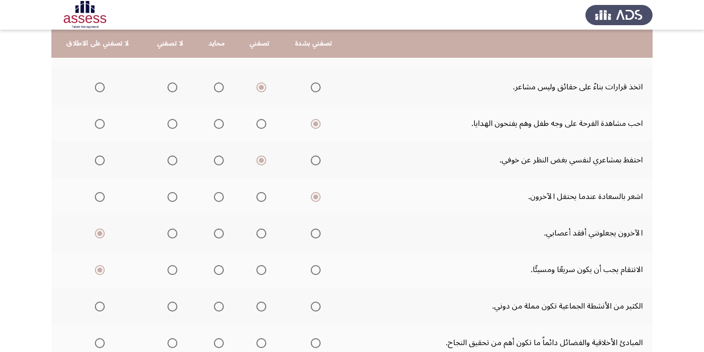
scroll to position [346, 0]
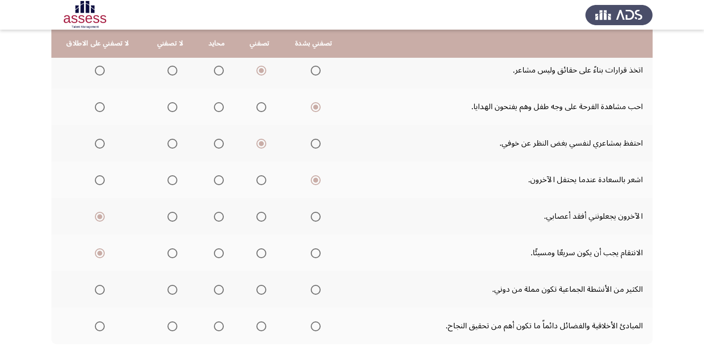
click at [216, 291] on span "Select an option" at bounding box center [219, 290] width 10 height 10
click at [216, 291] on input "Select an option" at bounding box center [219, 290] width 10 height 10
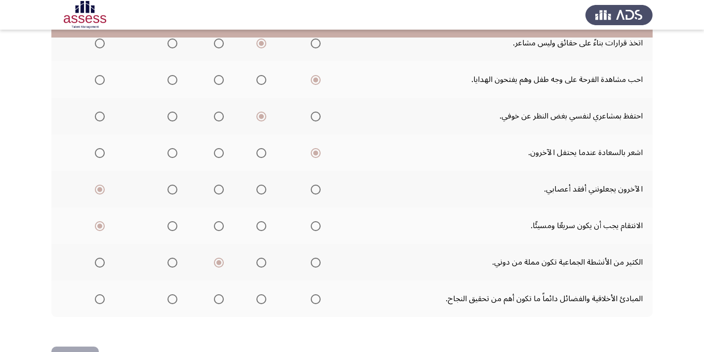
scroll to position [395, 0]
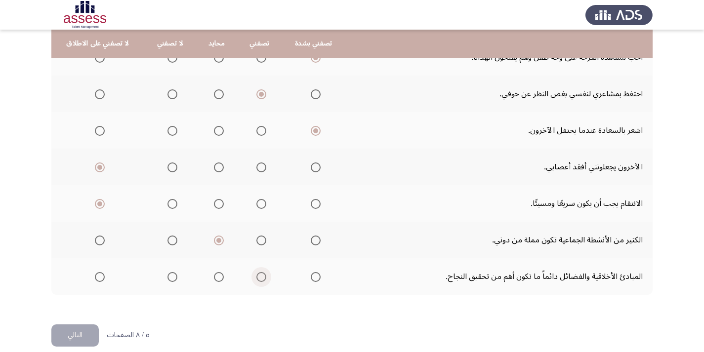
click at [258, 275] on span "Select an option" at bounding box center [261, 277] width 10 height 10
click at [258, 275] on input "Select an option" at bounding box center [261, 277] width 10 height 10
click at [73, 343] on button "التالي" at bounding box center [74, 336] width 47 height 22
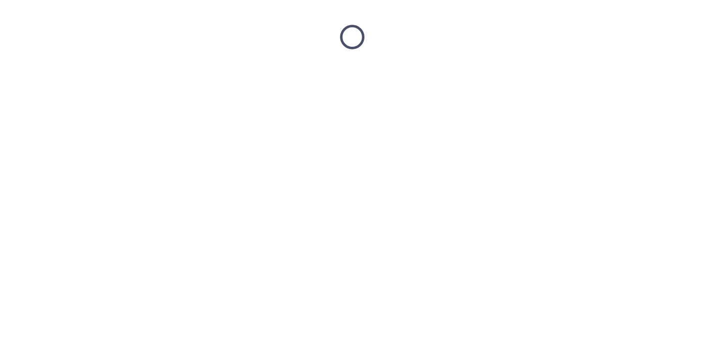
scroll to position [0, 0]
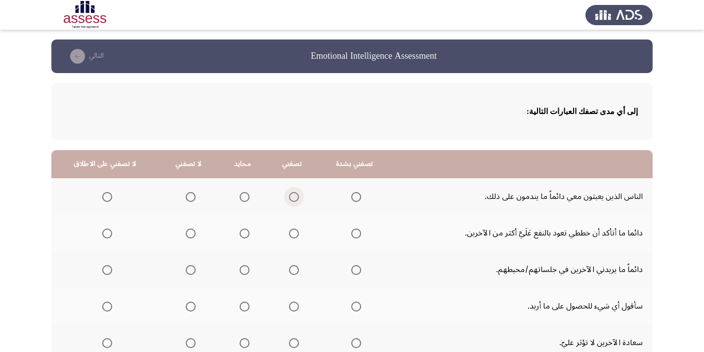
click at [289, 198] on span "Select an option" at bounding box center [294, 197] width 10 height 10
click at [289, 198] on input "Select an option" at bounding box center [294, 197] width 10 height 10
click at [187, 238] on span "Select an option" at bounding box center [191, 234] width 10 height 10
click at [187, 238] on input "Select an option" at bounding box center [191, 234] width 10 height 10
click at [240, 231] on span "Select an option" at bounding box center [245, 234] width 10 height 10
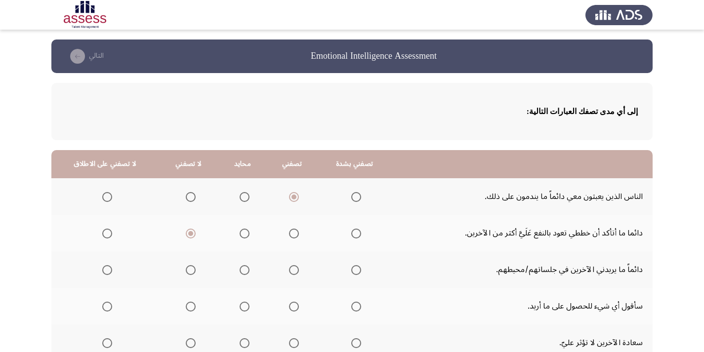
click at [240, 231] on input "Select an option" at bounding box center [245, 234] width 10 height 10
click at [289, 270] on span "Select an option" at bounding box center [294, 270] width 10 height 10
click at [289, 270] on input "Select an option" at bounding box center [294, 270] width 10 height 10
click at [289, 307] on span "Select an option" at bounding box center [294, 307] width 10 height 10
click at [289, 307] on input "Select an option" at bounding box center [294, 307] width 10 height 10
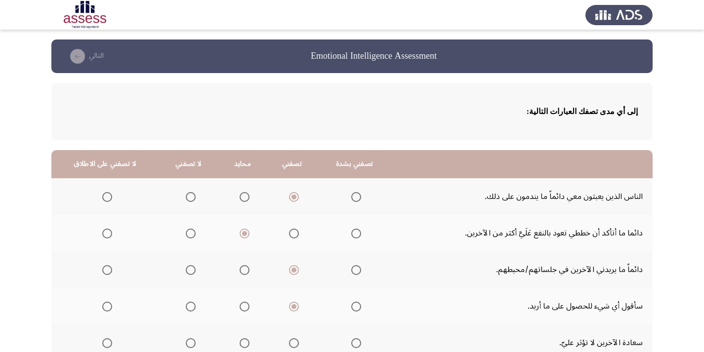
click at [186, 307] on span "Select an option" at bounding box center [191, 307] width 10 height 10
click at [186, 307] on input "Select an option" at bounding box center [191, 307] width 10 height 10
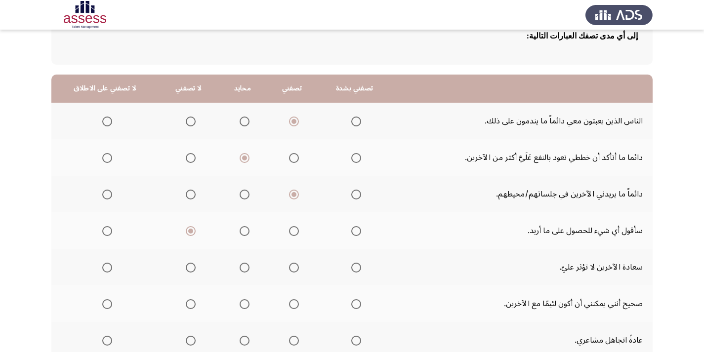
scroll to position [99, 0]
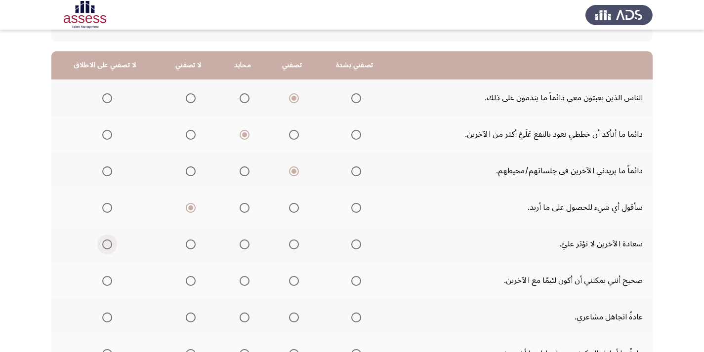
click at [109, 246] on span "Select an option" at bounding box center [107, 245] width 10 height 10
click at [109, 246] on input "Select an option" at bounding box center [107, 245] width 10 height 10
click at [104, 285] on span "Select an option" at bounding box center [107, 281] width 10 height 10
click at [104, 285] on input "Select an option" at bounding box center [107, 281] width 10 height 10
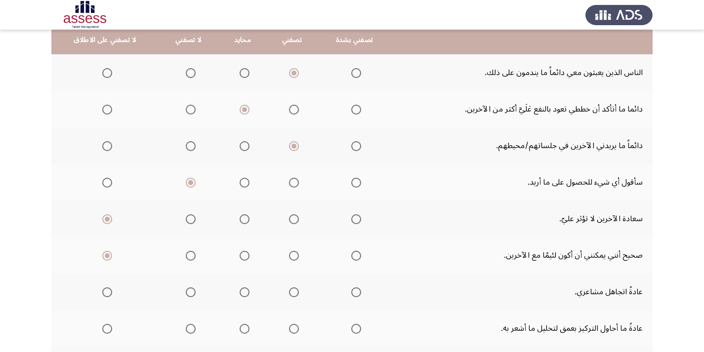
scroll to position [148, 0]
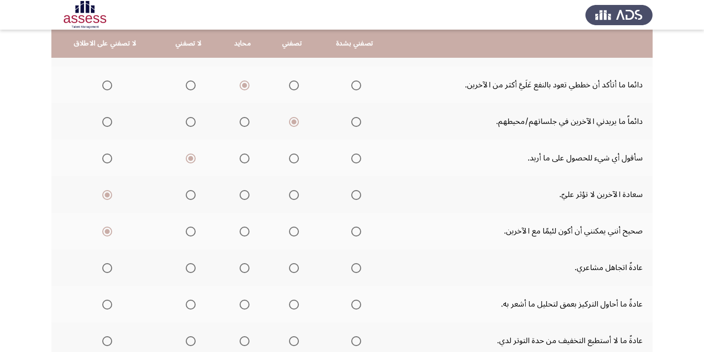
click at [356, 272] on span "Select an option" at bounding box center [356, 268] width 10 height 10
click at [356, 272] on input "Select an option" at bounding box center [356, 268] width 10 height 10
click at [105, 268] on span "Select an option" at bounding box center [107, 268] width 10 height 10
click at [105, 268] on input "Select an option" at bounding box center [107, 268] width 10 height 10
click at [351, 305] on span "Select an option" at bounding box center [356, 305] width 10 height 10
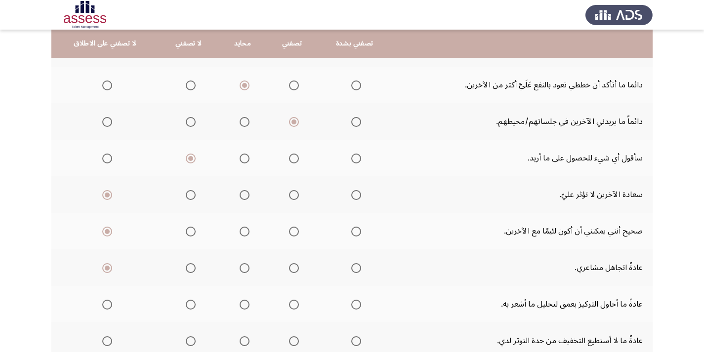
click at [351, 305] on input "Select an option" at bounding box center [356, 305] width 10 height 10
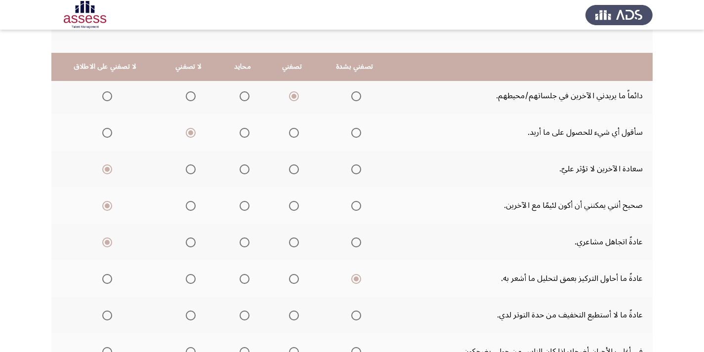
scroll to position [198, 0]
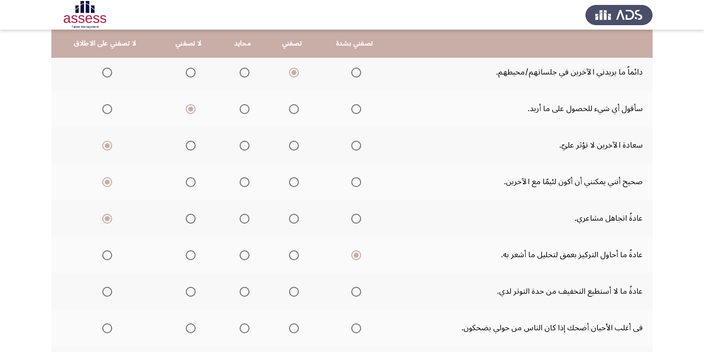
click at [107, 292] on span "Select an option" at bounding box center [107, 292] width 0 height 0
click at [105, 292] on input "Select an option" at bounding box center [107, 292] width 10 height 10
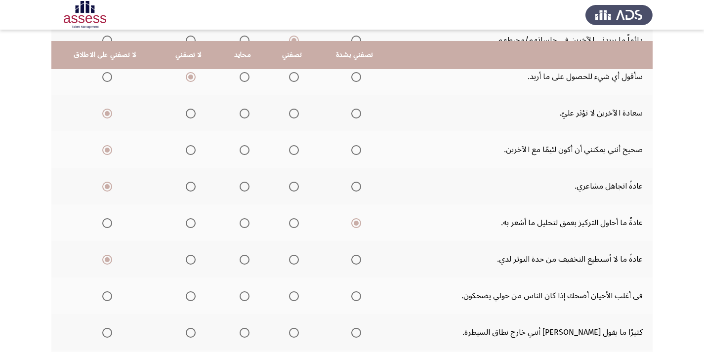
scroll to position [247, 0]
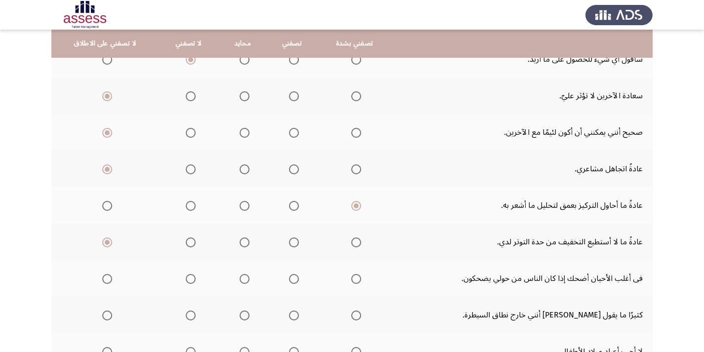
click at [357, 280] on span "Select an option" at bounding box center [356, 279] width 10 height 10
click at [357, 280] on input "Select an option" at bounding box center [356, 279] width 10 height 10
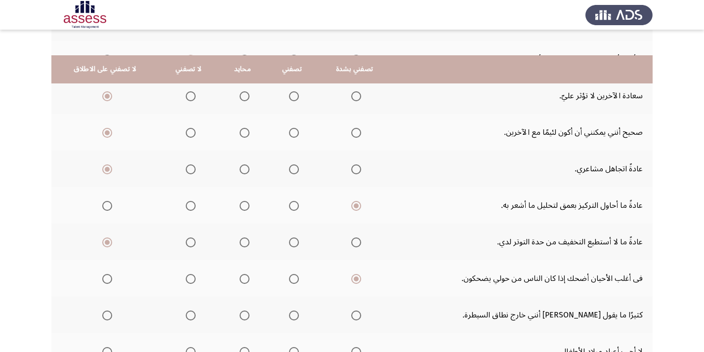
scroll to position [297, 0]
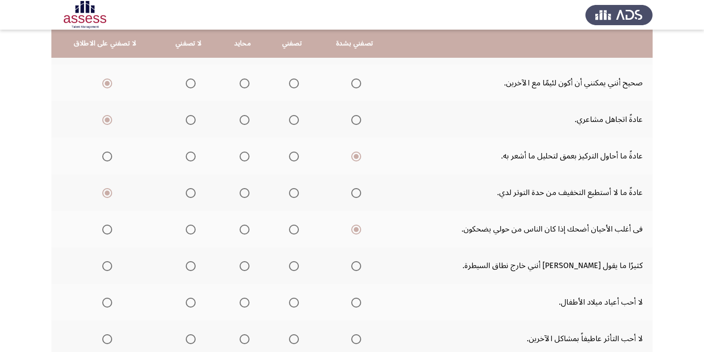
click at [104, 269] on span "Select an option" at bounding box center [107, 266] width 10 height 10
click at [104, 269] on input "Select an option" at bounding box center [107, 266] width 10 height 10
click at [103, 304] on span "Select an option" at bounding box center [107, 303] width 10 height 10
click at [103, 304] on input "Select an option" at bounding box center [107, 303] width 10 height 10
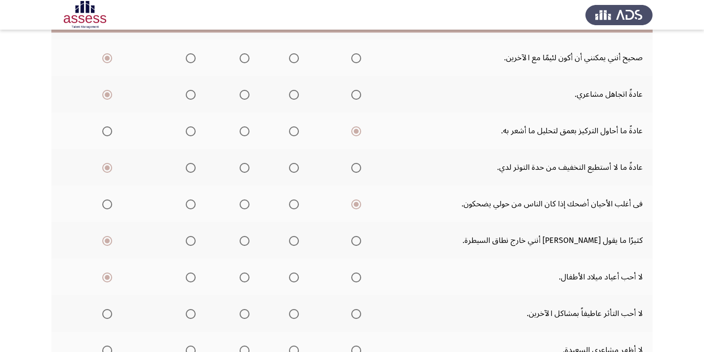
scroll to position [346, 0]
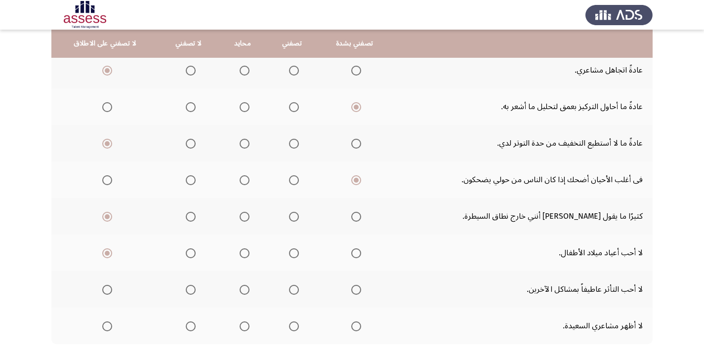
click at [110, 287] on span "Select an option" at bounding box center [107, 290] width 10 height 10
click at [110, 287] on input "Select an option" at bounding box center [107, 290] width 10 height 10
click at [108, 329] on span "Select an option" at bounding box center [107, 327] width 10 height 10
click at [108, 329] on input "Select an option" at bounding box center [107, 327] width 10 height 10
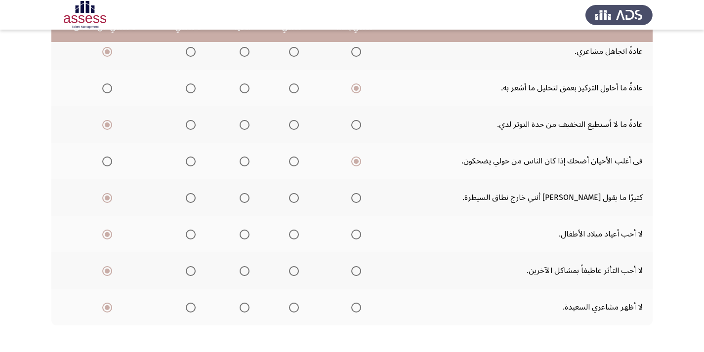
scroll to position [395, 0]
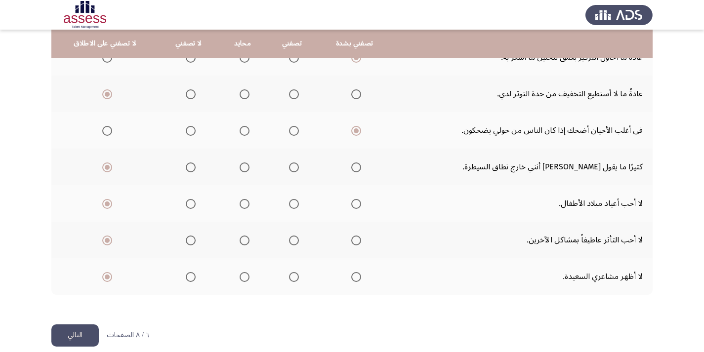
click at [83, 338] on button "التالي" at bounding box center [74, 336] width 47 height 22
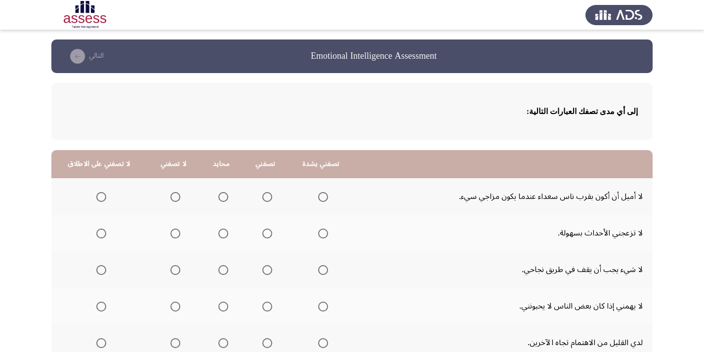
click at [103, 192] on span "Select an option" at bounding box center [101, 197] width 10 height 10
click at [103, 192] on input "Select an option" at bounding box center [101, 197] width 10 height 10
click at [171, 236] on span "Select an option" at bounding box center [175, 234] width 10 height 10
click at [171, 236] on input "Select an option" at bounding box center [175, 234] width 10 height 10
click at [314, 273] on label "Select an option" at bounding box center [321, 270] width 14 height 10
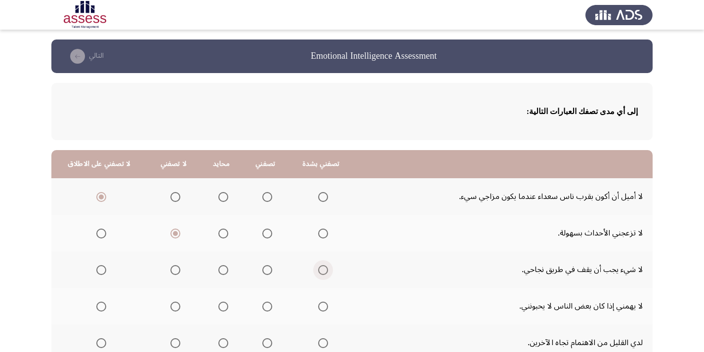
click at [318, 273] on input "Select an option" at bounding box center [323, 270] width 10 height 10
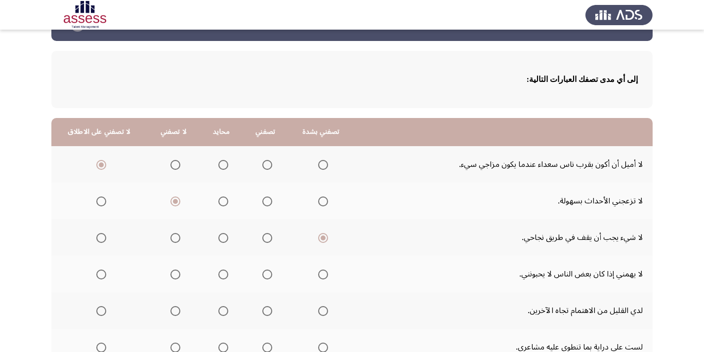
scroll to position [49, 0]
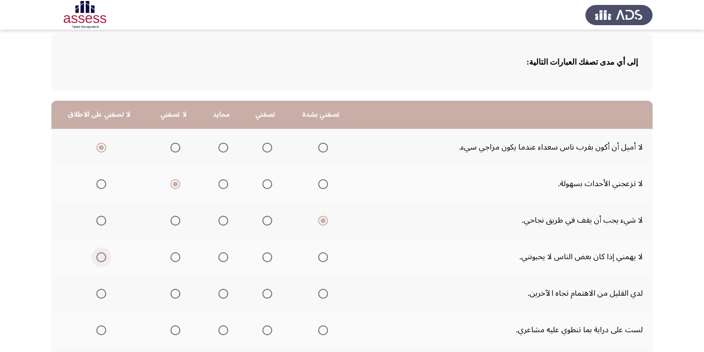
click at [96, 259] on span "Select an option" at bounding box center [101, 258] width 10 height 10
click at [96, 259] on input "Select an option" at bounding box center [101, 258] width 10 height 10
click at [103, 298] on span "Select an option" at bounding box center [101, 294] width 10 height 10
click at [103, 298] on input "Select an option" at bounding box center [101, 294] width 10 height 10
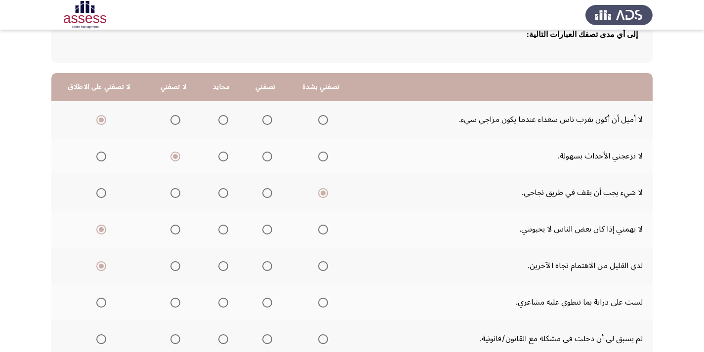
scroll to position [99, 0]
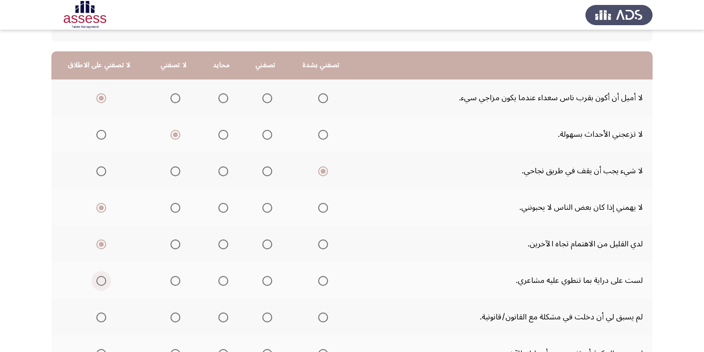
click at [101, 282] on span "Select an option" at bounding box center [101, 281] width 10 height 10
click at [101, 282] on input "Select an option" at bounding box center [101, 281] width 10 height 10
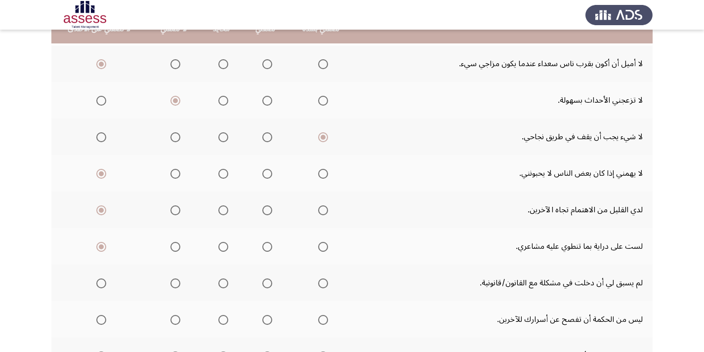
scroll to position [148, 0]
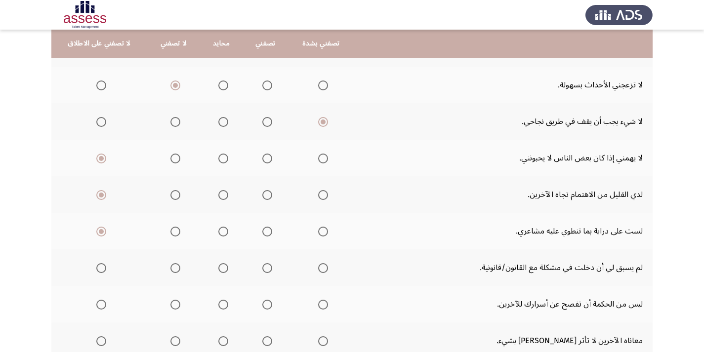
click at [320, 270] on span "Select an option" at bounding box center [323, 268] width 10 height 10
click at [320, 270] on input "Select an option" at bounding box center [323, 268] width 10 height 10
click at [323, 304] on span "Select an option" at bounding box center [323, 305] width 10 height 10
click at [323, 304] on input "Select an option" at bounding box center [323, 305] width 10 height 10
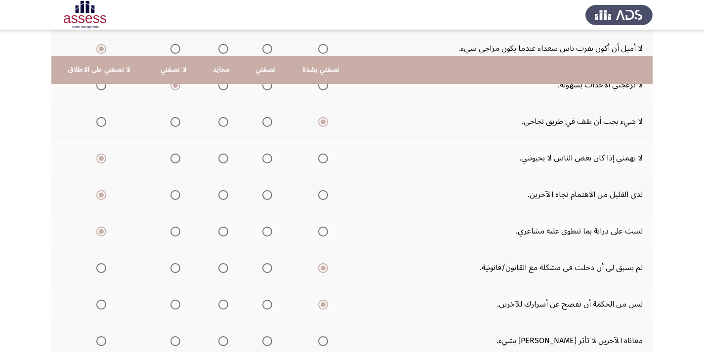
scroll to position [198, 0]
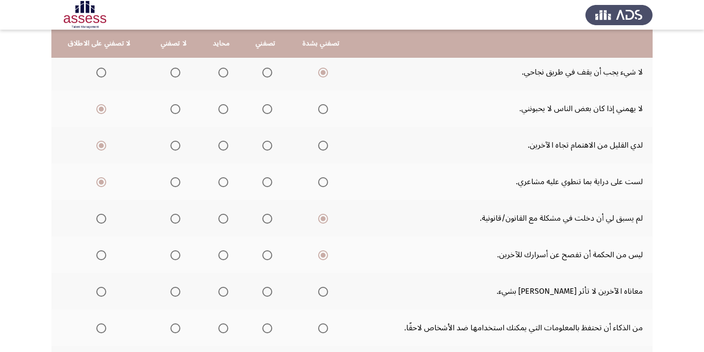
click at [101, 294] on span "Select an option" at bounding box center [101, 292] width 10 height 10
click at [101, 294] on input "Select an option" at bounding box center [101, 292] width 10 height 10
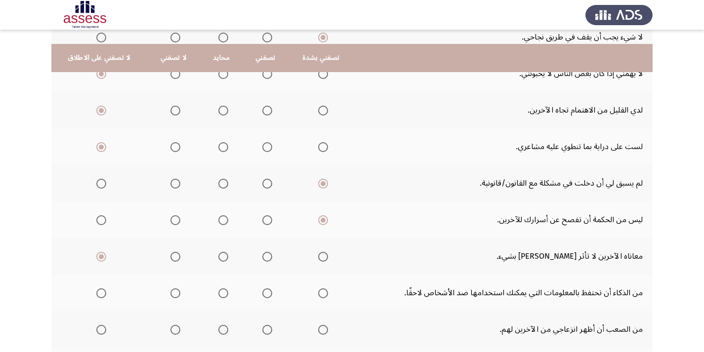
scroll to position [247, 0]
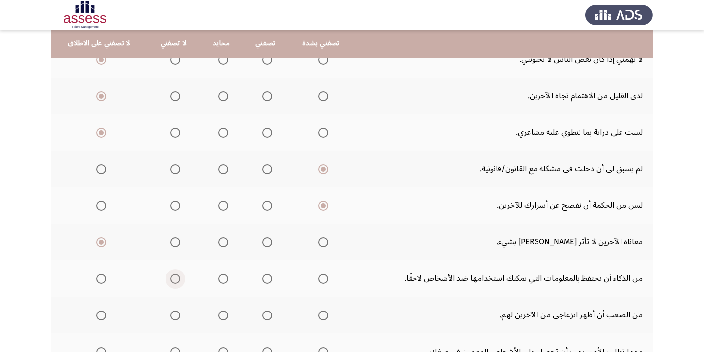
click at [173, 282] on span "Select an option" at bounding box center [175, 279] width 10 height 10
click at [173, 282] on input "Select an option" at bounding box center [175, 279] width 10 height 10
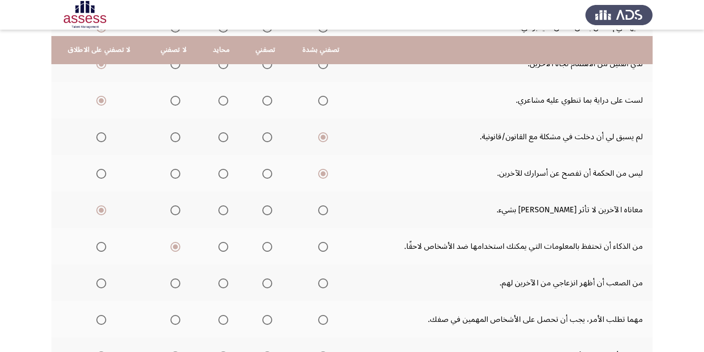
scroll to position [297, 0]
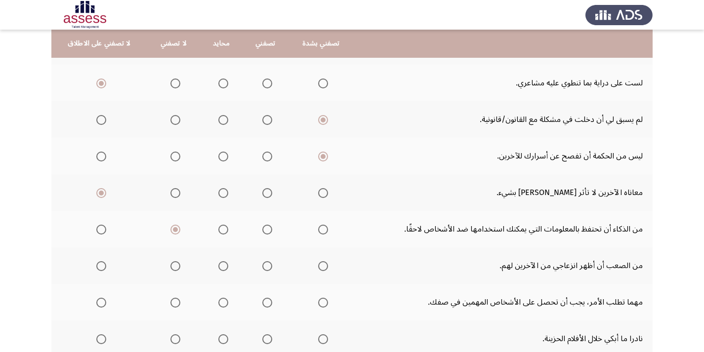
click at [318, 270] on span "Select an option" at bounding box center [323, 266] width 10 height 10
click at [318, 270] on input "Select an option" at bounding box center [323, 266] width 10 height 10
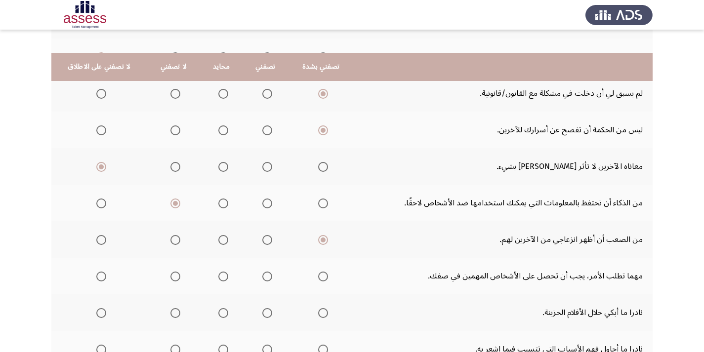
scroll to position [346, 0]
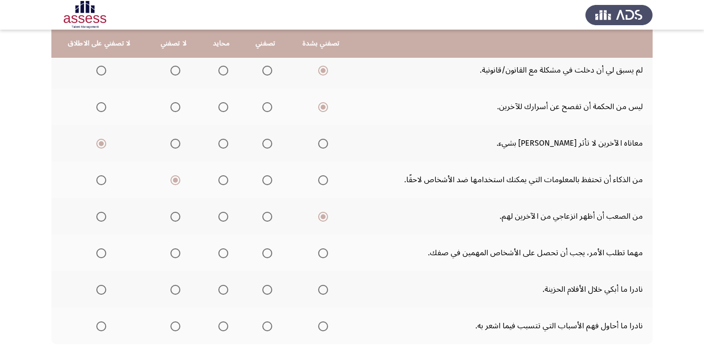
click at [262, 256] on span "Select an option" at bounding box center [267, 254] width 10 height 10
click at [262, 256] on input "Select an option" at bounding box center [267, 254] width 10 height 10
click at [98, 292] on span "Select an option" at bounding box center [101, 290] width 10 height 10
click at [98, 292] on input "Select an option" at bounding box center [101, 290] width 10 height 10
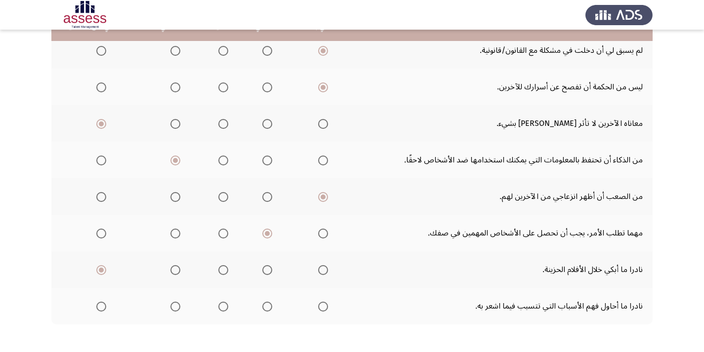
scroll to position [395, 0]
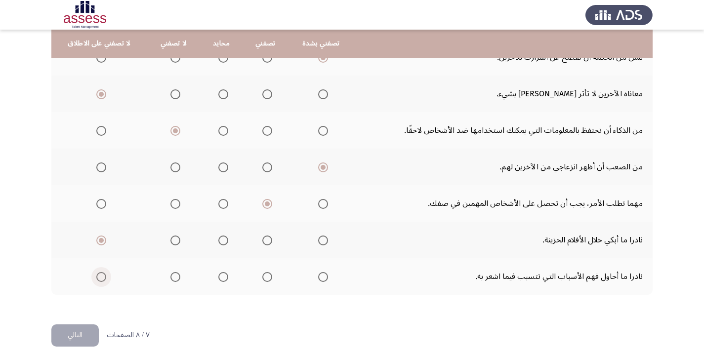
click at [96, 277] on span "Select an option" at bounding box center [101, 277] width 10 height 10
click at [96, 277] on input "Select an option" at bounding box center [101, 277] width 10 height 10
click at [54, 335] on button "التالي" at bounding box center [74, 336] width 47 height 22
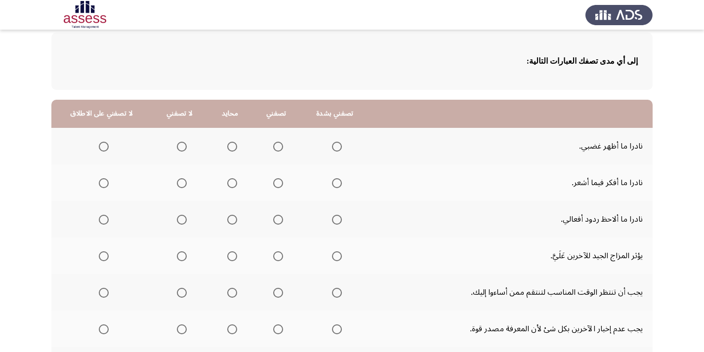
scroll to position [49, 0]
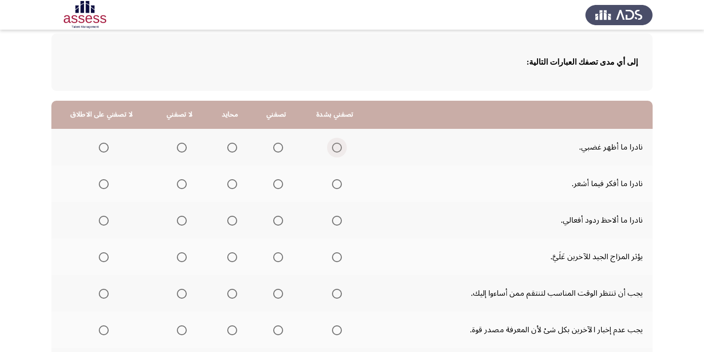
click at [333, 147] on span "Select an option" at bounding box center [337, 148] width 10 height 10
click at [333, 147] on input "Select an option" at bounding box center [337, 148] width 10 height 10
click at [102, 183] on span "Select an option" at bounding box center [104, 184] width 10 height 10
click at [102, 183] on input "Select an option" at bounding box center [104, 184] width 10 height 10
click at [102, 221] on span "Select an option" at bounding box center [104, 221] width 10 height 10
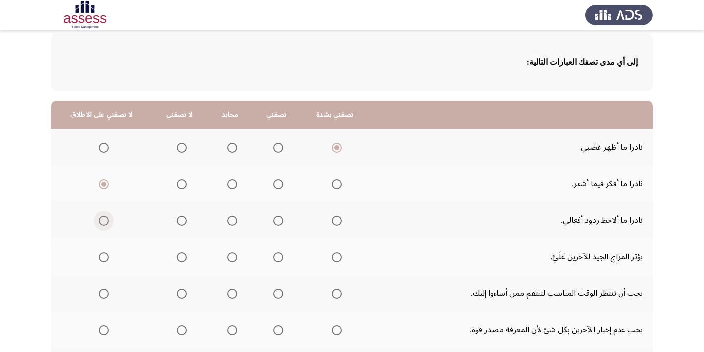
click at [102, 221] on input "Select an option" at bounding box center [104, 221] width 10 height 10
click at [269, 256] on label "Select an option" at bounding box center [276, 258] width 14 height 10
click at [273, 256] on input "Select an option" at bounding box center [278, 258] width 10 height 10
click at [99, 294] on span "Select an option" at bounding box center [104, 294] width 10 height 10
click at [99, 294] on input "Select an option" at bounding box center [104, 294] width 10 height 10
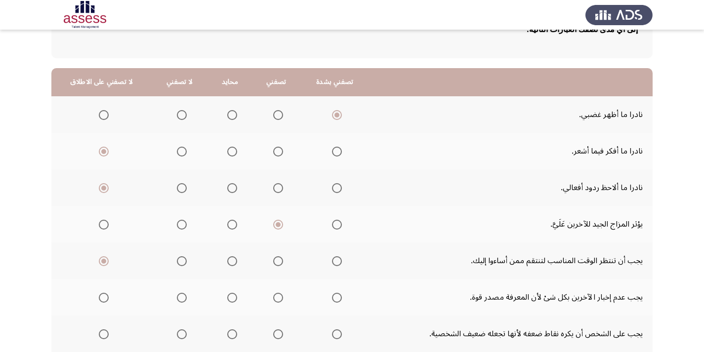
scroll to position [99, 0]
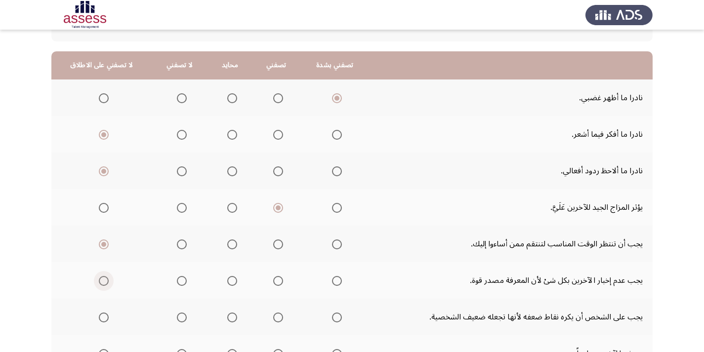
click at [102, 283] on span "Select an option" at bounding box center [104, 281] width 10 height 10
click at [102, 283] on input "Select an option" at bounding box center [104, 281] width 10 height 10
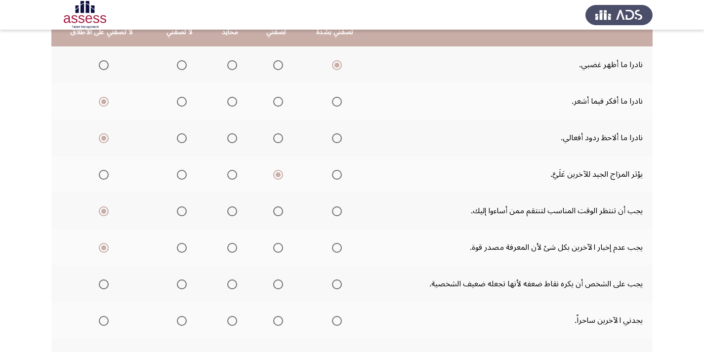
scroll to position [148, 0]
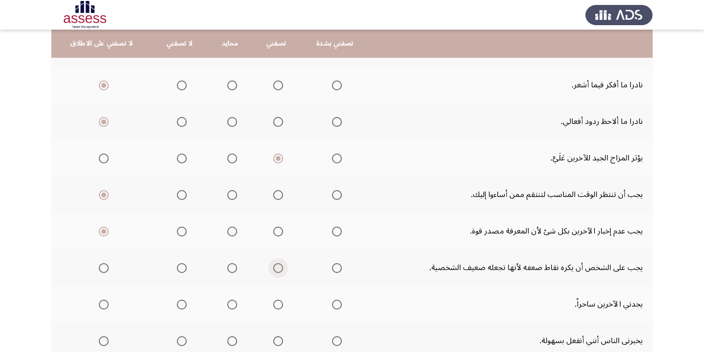
click at [275, 271] on span "Select an option" at bounding box center [278, 268] width 10 height 10
click at [275, 271] on input "Select an option" at bounding box center [278, 268] width 10 height 10
click at [239, 306] on th at bounding box center [230, 304] width 44 height 37
click at [228, 305] on span "Select an option" at bounding box center [232, 305] width 10 height 10
click at [228, 305] on input "Select an option" at bounding box center [232, 305] width 10 height 10
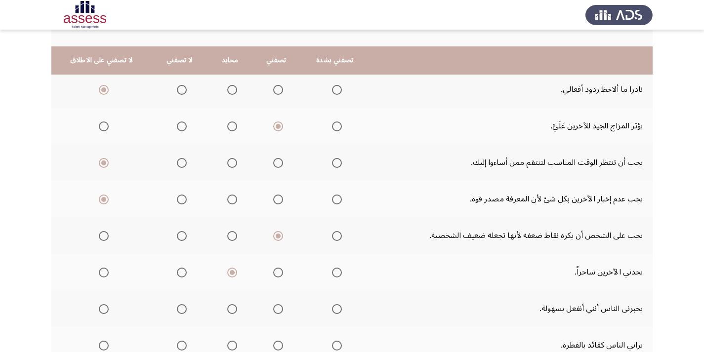
scroll to position [198, 0]
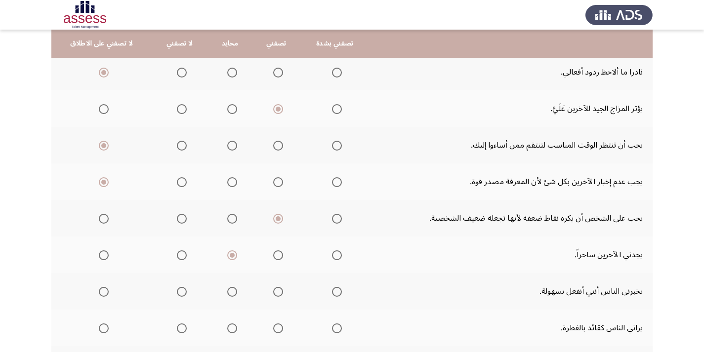
click at [182, 296] on span "Select an option" at bounding box center [182, 292] width 10 height 10
click at [182, 296] on input "Select an option" at bounding box center [182, 292] width 10 height 10
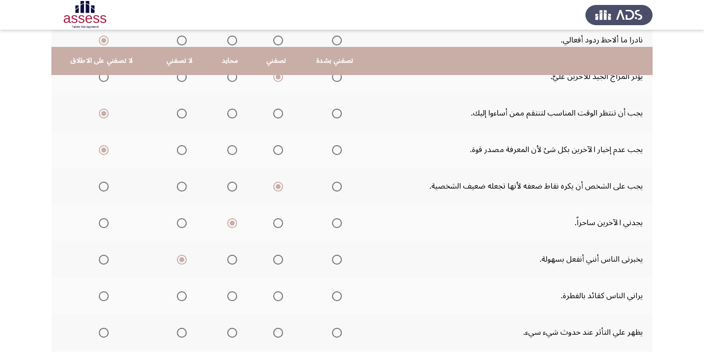
scroll to position [247, 0]
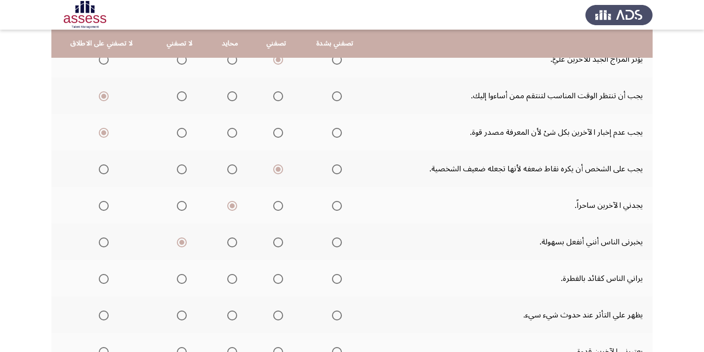
click at [281, 283] on th at bounding box center [277, 278] width 48 height 37
click at [281, 282] on th at bounding box center [277, 278] width 48 height 37
click at [332, 279] on span "Select an option" at bounding box center [337, 279] width 10 height 10
click at [332, 279] on input "Select an option" at bounding box center [337, 279] width 10 height 10
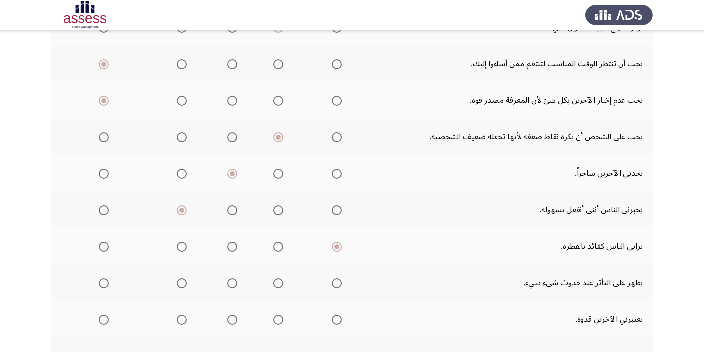
scroll to position [297, 0]
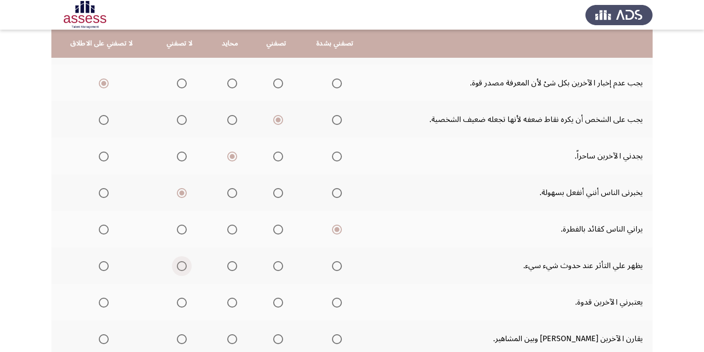
click at [180, 266] on span "Select an option" at bounding box center [182, 266] width 10 height 10
click at [180, 266] on input "Select an option" at bounding box center [182, 266] width 10 height 10
click at [332, 305] on span "Select an option" at bounding box center [337, 303] width 10 height 10
click at [332, 305] on input "Select an option" at bounding box center [337, 303] width 10 height 10
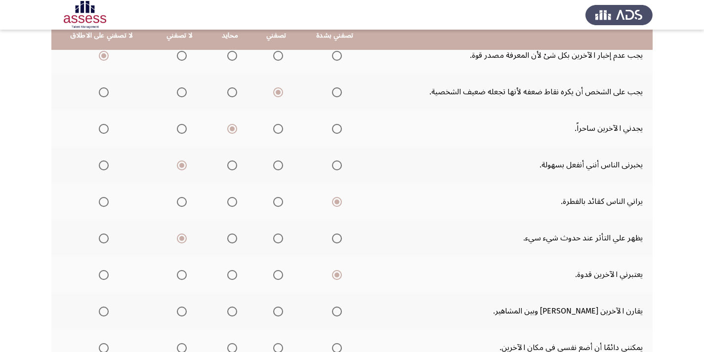
scroll to position [346, 0]
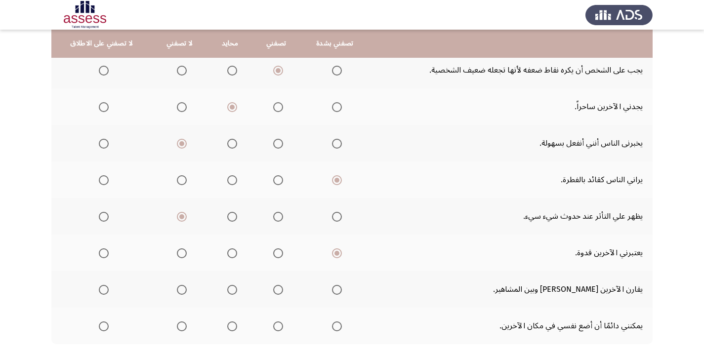
click at [231, 290] on span "Select an option" at bounding box center [232, 290] width 10 height 10
click at [231, 290] on input "Select an option" at bounding box center [232, 290] width 10 height 10
click at [178, 294] on span "Select an option" at bounding box center [182, 290] width 10 height 10
click at [178, 294] on input "Select an option" at bounding box center [182, 290] width 10 height 10
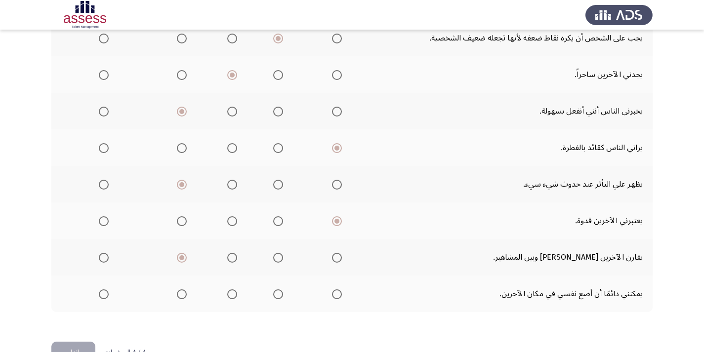
scroll to position [395, 0]
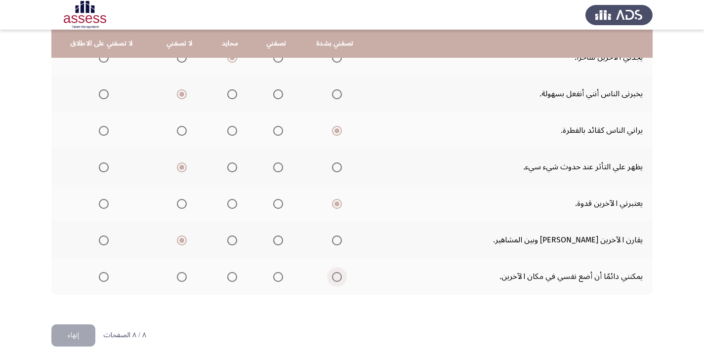
click at [334, 281] on span "Select an option" at bounding box center [337, 277] width 10 height 10
click at [334, 281] on input "Select an option" at bounding box center [337, 277] width 10 height 10
click at [82, 337] on button "إنهاء" at bounding box center [73, 336] width 44 height 22
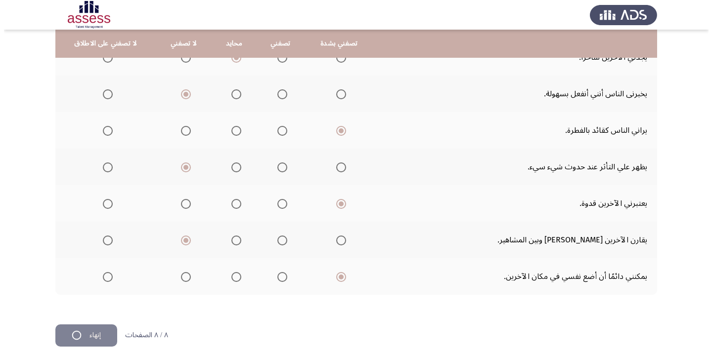
scroll to position [0, 0]
